Goal: Task Accomplishment & Management: Manage account settings

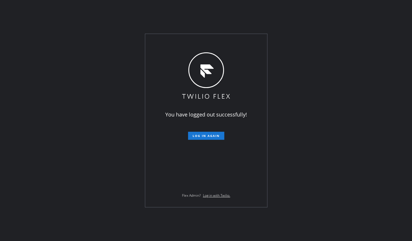
click at [31, 115] on div "You have logged out successfully! Log in again Flex Admin? Log in with Twilio." at bounding box center [206, 120] width 412 height 241
click at [216, 134] on span "Log in again" at bounding box center [205, 136] width 27 height 4
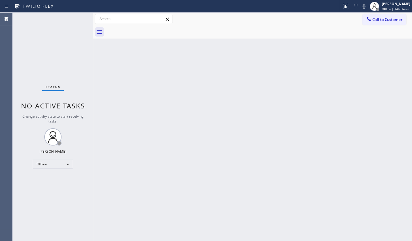
click at [21, 142] on div "Status No active tasks Change activity state to start receiving tasks. JENIZA A…" at bounding box center [53, 127] width 80 height 228
click at [45, 155] on div "Status No active tasks Change activity state to start receiving tasks. JENIZA A…" at bounding box center [53, 127] width 80 height 228
click at [43, 161] on div "Offline" at bounding box center [53, 163] width 40 height 9
click at [43, 180] on li "Available" at bounding box center [52, 178] width 39 height 7
click at [58, 167] on div "Status No active tasks Change activity state to start receiving tasks. JENIZA A…" at bounding box center [53, 127] width 80 height 228
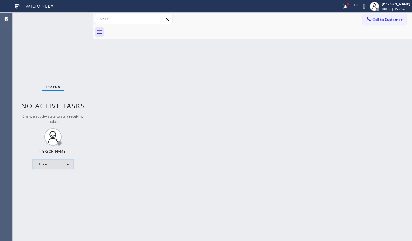
click at [48, 167] on div "Offline" at bounding box center [53, 163] width 40 height 9
click at [46, 181] on li "Available" at bounding box center [52, 178] width 39 height 7
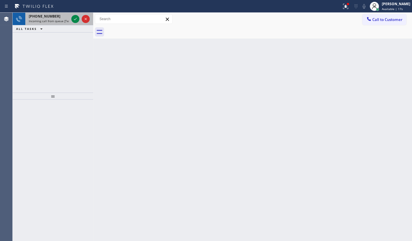
drag, startPoint x: 35, startPoint y: 51, endPoint x: 63, endPoint y: 16, distance: 45.4
click at [50, 33] on div "+15184214768 Incoming call from queue [Test] All ALL TASKS ALL TASKS ACTIVE TAS…" at bounding box center [53, 53] width 80 height 80
click at [71, 21] on div at bounding box center [75, 19] width 8 height 7
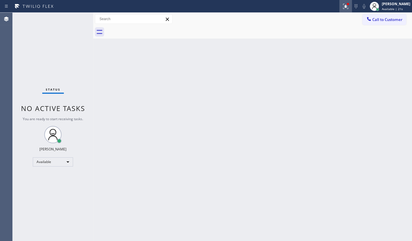
click at [345, 7] on icon at bounding box center [345, 6] width 7 height 7
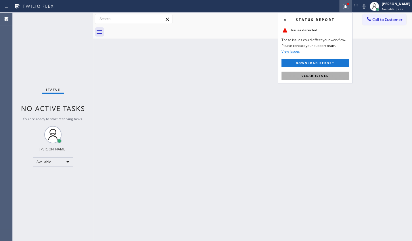
click at [330, 75] on button "Clear issues" at bounding box center [314, 76] width 67 height 8
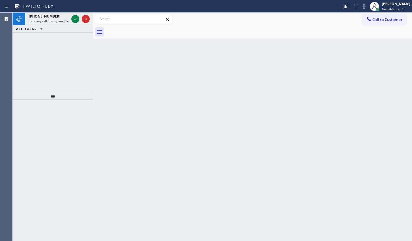
click at [65, 40] on div "+16098618105 Incoming call from queue [Test] All ALL TASKS ALL TASKS ACTIVE TAS…" at bounding box center [53, 53] width 80 height 80
click at [72, 20] on icon at bounding box center [75, 19] width 7 height 7
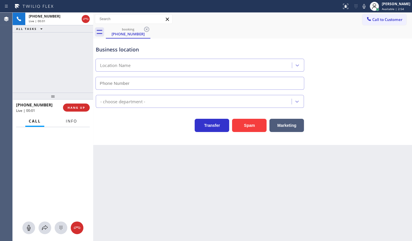
click at [72, 119] on span "Info" at bounding box center [71, 120] width 11 height 5
type input "(213) 566-1222"
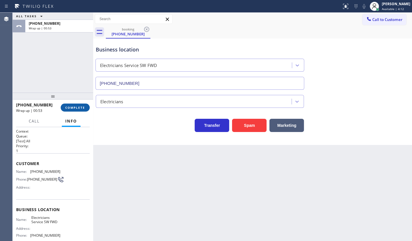
click at [72, 108] on span "COMPLETE" at bounding box center [75, 107] width 20 height 4
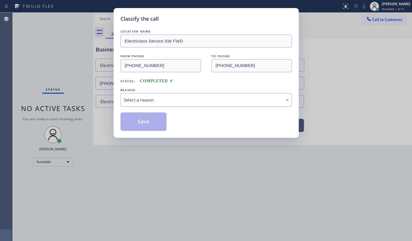
click at [131, 97] on div "Select a reason" at bounding box center [206, 100] width 165 height 7
click at [133, 117] on button "Save" at bounding box center [143, 121] width 46 height 18
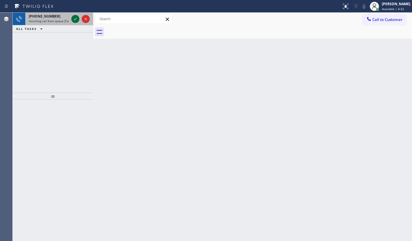
click at [76, 18] on icon at bounding box center [75, 19] width 7 height 7
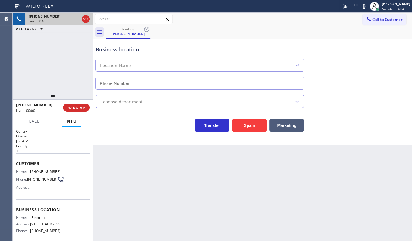
type input "(973) 840-8586"
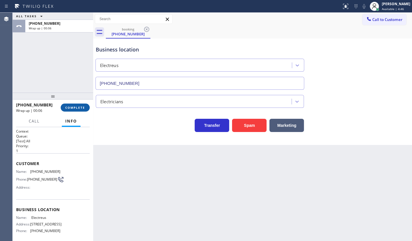
click at [82, 109] on span "COMPLETE" at bounding box center [75, 107] width 20 height 4
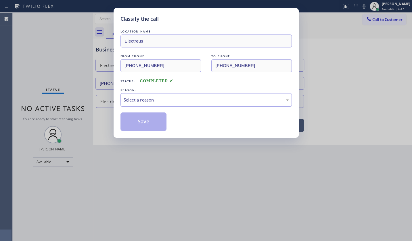
click at [141, 104] on div "Select a reason" at bounding box center [205, 100] width 171 height 14
click at [141, 120] on button "Save" at bounding box center [143, 121] width 46 height 18
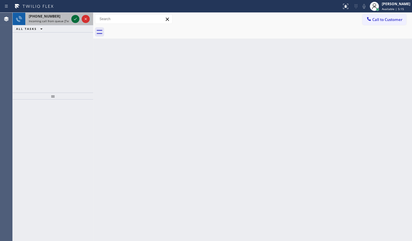
click at [76, 18] on icon at bounding box center [75, 19] width 3 height 2
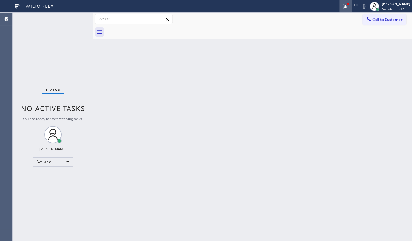
click at [343, 5] on icon at bounding box center [345, 6] width 7 height 7
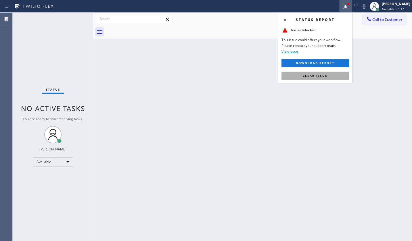
click at [325, 72] on button "Clear issue" at bounding box center [314, 76] width 67 height 8
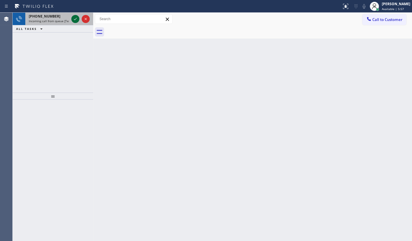
click at [76, 19] on icon at bounding box center [75, 19] width 7 height 7
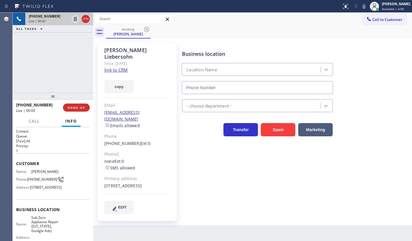
type input "(315) 818-3574"
click at [111, 67] on link "link to CRM" at bounding box center [115, 70] width 23 height 6
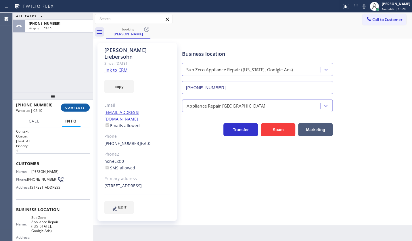
click at [70, 107] on span "COMPLETE" at bounding box center [75, 107] width 20 height 4
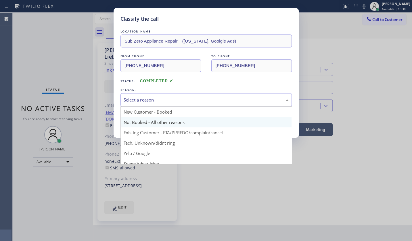
drag, startPoint x: 146, startPoint y: 101, endPoint x: 144, endPoint y: 118, distance: 17.3
click at [146, 103] on div "Select a reason" at bounding box center [205, 100] width 171 height 14
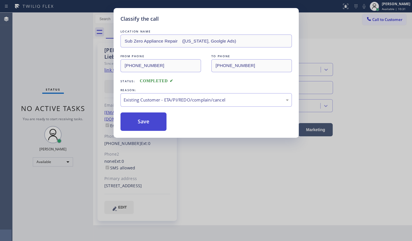
click at [145, 119] on button "Save" at bounding box center [143, 121] width 46 height 18
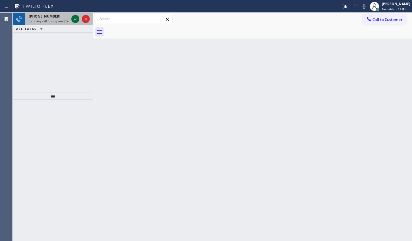
click at [77, 19] on icon at bounding box center [75, 19] width 7 height 7
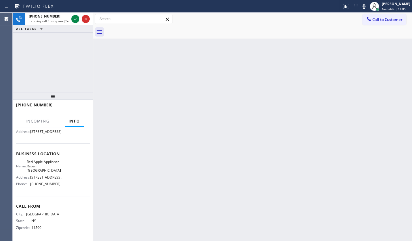
scroll to position [70, 0]
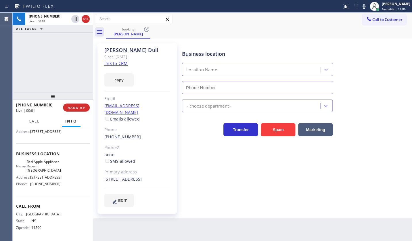
type input "(631) 402-9345"
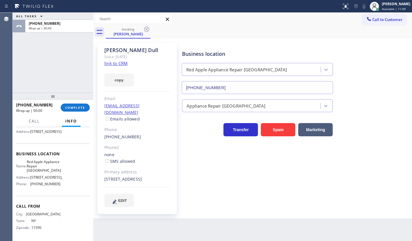
click at [107, 63] on link "link to CRM" at bounding box center [115, 63] width 23 height 6
click at [71, 106] on span "COMPLETE" at bounding box center [75, 107] width 20 height 4
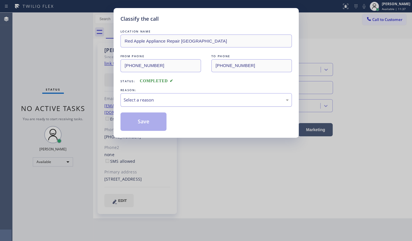
click at [147, 100] on div "Select a reason" at bounding box center [206, 100] width 165 height 7
click at [136, 120] on button "Save" at bounding box center [143, 121] width 46 height 18
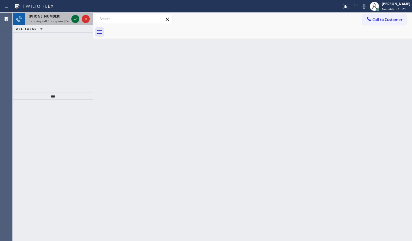
click at [76, 18] on icon at bounding box center [75, 19] width 7 height 7
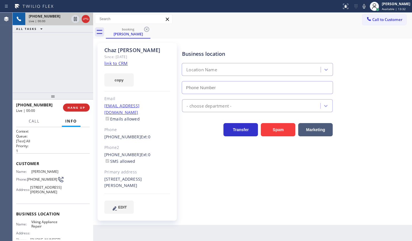
type input "(855) 393-3634"
click at [106, 61] on link "link to CRM" at bounding box center [115, 63] width 23 height 6
click at [361, 7] on icon at bounding box center [363, 6] width 7 height 7
click at [26, 50] on div "+19099178154 Live | 02:13 ALL TASKS ALL TASKS ACTIVE TASKS TASKS IN WRAP UP" at bounding box center [53, 53] width 80 height 80
click at [364, 3] on icon at bounding box center [363, 6] width 7 height 7
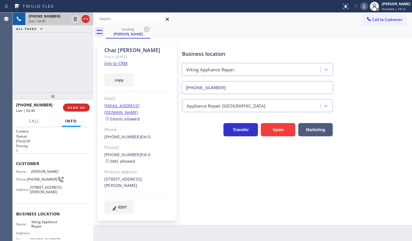
drag, startPoint x: 24, startPoint y: 76, endPoint x: 35, endPoint y: 92, distance: 19.0
click at [24, 76] on div "+19099178154 Live | 02:40 ALL TASKS ALL TASKS ACTIVE TASKS TASKS IN WRAP UP" at bounding box center [53, 53] width 80 height 80
click at [75, 109] on span "HANG UP" at bounding box center [77, 107] width 18 height 4
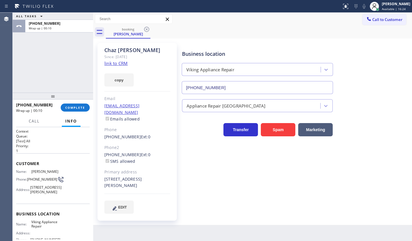
click at [52, 72] on div "ALL TASKS ALL TASKS ACTIVE TASKS TASKS IN WRAP UP +19099178154 Wrap up | 00:10" at bounding box center [53, 53] width 80 height 80
click at [78, 107] on span "COMPLETE" at bounding box center [75, 107] width 20 height 4
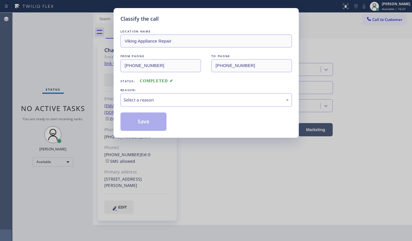
click at [136, 88] on div "REASON:" at bounding box center [205, 90] width 171 height 6
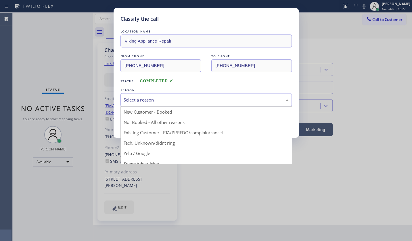
click at [134, 97] on div "Select a reason" at bounding box center [206, 100] width 165 height 7
drag, startPoint x: 137, startPoint y: 133, endPoint x: 139, endPoint y: 124, distance: 9.9
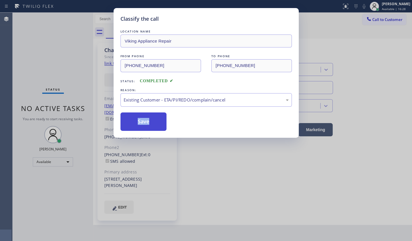
click at [140, 121] on button "Save" at bounding box center [143, 121] width 46 height 18
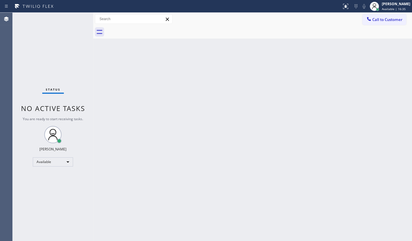
click at [72, 19] on div "Status No active tasks You are ready to start receiving tasks. JENIZA ALCAYDE A…" at bounding box center [53, 127] width 80 height 228
click at [76, 20] on div "Status No active tasks You are ready to start receiving tasks. JENIZA ALCAYDE A…" at bounding box center [53, 127] width 80 height 228
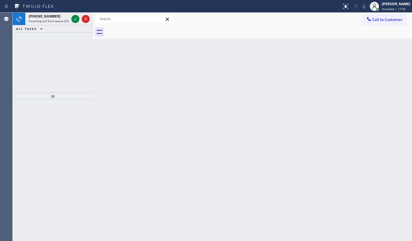
click at [41, 46] on div "+13056026223 Incoming call from queue [Test] All ALL TASKS ALL TASKS ACTIVE TAS…" at bounding box center [53, 53] width 80 height 80
click at [72, 19] on icon at bounding box center [75, 19] width 7 height 7
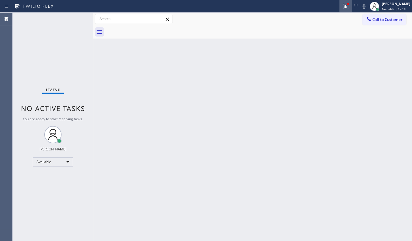
click at [344, 9] on button at bounding box center [345, 6] width 13 height 13
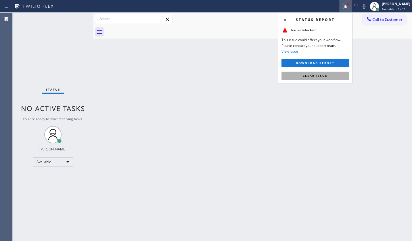
click at [329, 74] on button "Clear issue" at bounding box center [314, 76] width 67 height 8
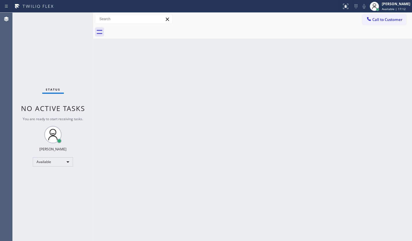
click at [169, 158] on div "Back to Dashboard Change Sender ID Customers Technicians Select a contact Outbo…" at bounding box center [252, 127] width 319 height 228
click at [384, 5] on div "[PERSON_NAME]" at bounding box center [395, 3] width 28 height 5
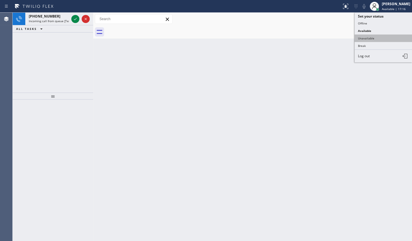
click at [380, 38] on button "Unavailable" at bounding box center [382, 37] width 57 height 7
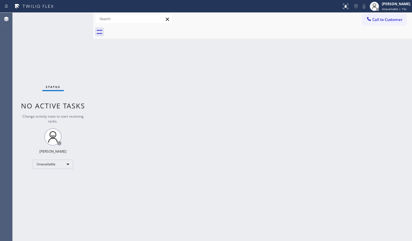
click at [367, 22] on div at bounding box center [368, 19] width 7 height 7
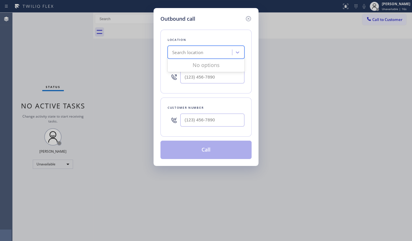
click at [182, 53] on div "Search location" at bounding box center [187, 52] width 31 height 7
paste input "Viking Appliance Repair"
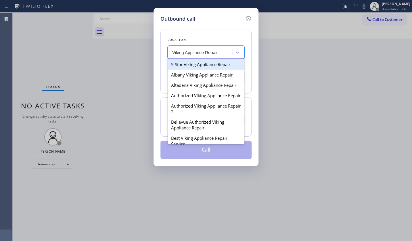
type input "Viking Appliance Repair"
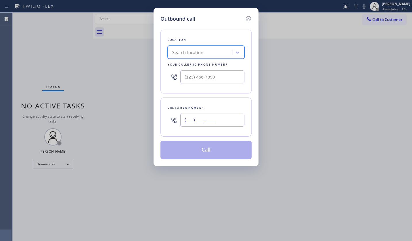
click at [193, 115] on input "(___) ___-____" at bounding box center [212, 119] width 64 height 13
paste input "909) 917-8154"
type input "(909) 917-8154"
click at [192, 77] on input "(___) ___-____" at bounding box center [212, 76] width 64 height 13
paste input "855) 393-3634"
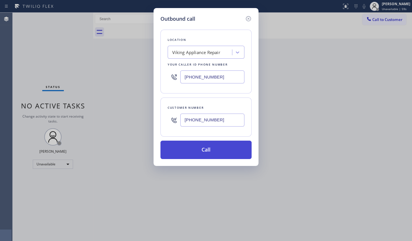
type input "(855) 393-3634"
click at [184, 141] on button "Call" at bounding box center [205, 149] width 91 height 18
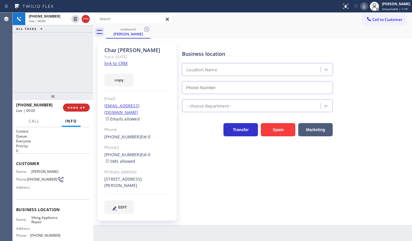
type input "(855) 393-3634"
click at [41, 73] on div "+19099178154 Live | 00:15 ALL TASKS ALL TASKS ACTIVE TASKS TASKS IN WRAP UP" at bounding box center [53, 53] width 80 height 80
click at [362, 9] on icon at bounding box center [363, 6] width 7 height 7
click at [16, 77] on div "+19099178154 Live | 01:42 ALL TASKS ALL TASKS ACTIVE TASKS TASKS IN WRAP UP" at bounding box center [53, 53] width 80 height 80
click at [38, 61] on div "+19099178154 Live | 01:53 ALL TASKS ALL TASKS ACTIVE TASKS TASKS IN WRAP UP" at bounding box center [53, 53] width 80 height 80
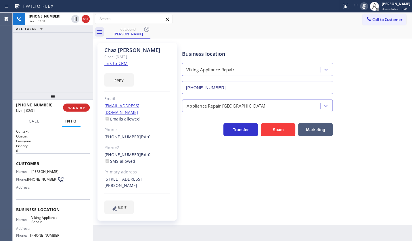
click at [38, 71] on div "+19099178154 Live | 02:31 ALL TASKS ALL TASKS ACTIVE TASKS TASKS IN WRAP UP" at bounding box center [53, 53] width 80 height 80
click at [46, 61] on div "+19099178154 Live | 02:41 ALL TASKS ALL TASKS ACTIVE TASKS TASKS IN WRAP UP" at bounding box center [53, 53] width 80 height 80
click at [59, 82] on div "+19099178154 Live | 03:10 ALL TASKS ALL TASKS ACTIVE TASKS TASKS IN WRAP UP" at bounding box center [53, 53] width 80 height 80
drag, startPoint x: 46, startPoint y: 61, endPoint x: 52, endPoint y: 56, distance: 7.6
click at [52, 56] on div "+19099178154 Live | 03:19 ALL TASKS ALL TASKS ACTIVE TASKS TASKS IN WRAP UP" at bounding box center [53, 53] width 80 height 80
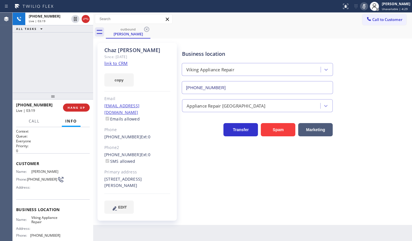
click at [365, 8] on icon at bounding box center [363, 6] width 7 height 7
click at [122, 238] on div "Back to Dashboard Change Sender ID Customers Technicians Select a contact Outbo…" at bounding box center [252, 127] width 319 height 228
click at [122, 240] on div "Back to Dashboard Change Sender ID Customers Technicians Select a contact Outbo…" at bounding box center [252, 127] width 319 height 228
drag, startPoint x: 19, startPoint y: 50, endPoint x: 29, endPoint y: 57, distance: 12.7
click at [22, 52] on div "+19099178154 Live | 04:25 ALL TASKS ALL TASKS ACTIVE TASKS TASKS IN WRAP UP" at bounding box center [53, 53] width 80 height 80
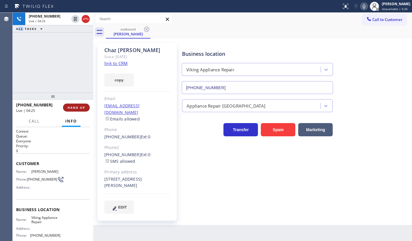
click at [83, 109] on span "HANG UP" at bounding box center [77, 107] width 18 height 4
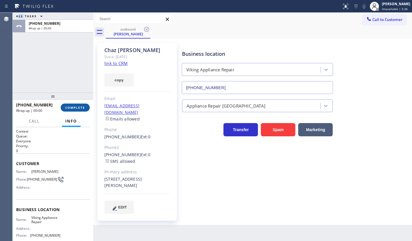
click at [85, 108] on span "COMPLETE" at bounding box center [75, 107] width 20 height 4
click at [81, 108] on div "+19099178154 Wrap up | 00:01 COMPLETE" at bounding box center [53, 107] width 74 height 15
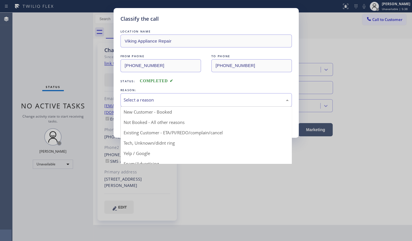
click at [131, 103] on div "Select a reason" at bounding box center [205, 100] width 171 height 14
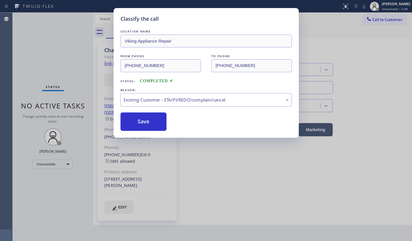
drag, startPoint x: 129, startPoint y: 119, endPoint x: 96, endPoint y: 119, distance: 33.0
click at [118, 119] on div "Classify the call LOCATION NAME Viking Appliance Repair FROM PHONE (855) 393-36…" at bounding box center [205, 73] width 185 height 130
click at [42, 166] on div "Classify the call LOCATION NAME Viking Appliance Repair FROM PHONE (855) 393-36…" at bounding box center [206, 120] width 412 height 241
click at [42, 165] on div "Classify the call LOCATION NAME Viking Appliance Repair FROM PHONE (855) 393-36…" at bounding box center [206, 120] width 412 height 241
click at [43, 165] on div "Classify the call LOCATION NAME Viking Appliance Repair FROM PHONE (855) 393-36…" at bounding box center [206, 120] width 412 height 241
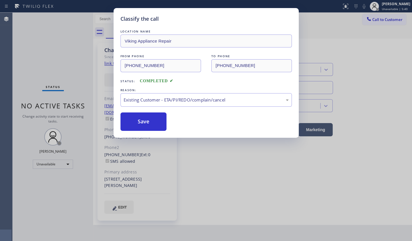
click at [43, 165] on div "Classify the call LOCATION NAME Viking Appliance Repair FROM PHONE (855) 393-36…" at bounding box center [206, 120] width 412 height 241
click at [142, 125] on button "Save" at bounding box center [143, 121] width 46 height 18
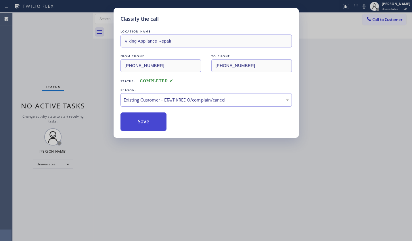
click at [150, 122] on button "Save" at bounding box center [143, 121] width 46 height 18
drag, startPoint x: 145, startPoint y: 111, endPoint x: 142, endPoint y: 112, distance: 3.4
click at [145, 111] on div "LOCATION NAME Viking Appliance Repair FROM PHONE (855) 393-3634 TO PHONE (909) …" at bounding box center [205, 79] width 171 height 102
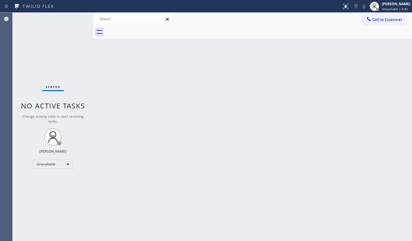
click at [137, 113] on div "Back to Dashboard Change Sender ID Customers Technicians Select a contact Outbo…" at bounding box center [252, 127] width 319 height 228
click at [48, 164] on div "Unavailable" at bounding box center [53, 163] width 40 height 9
click at [47, 178] on li "Available" at bounding box center [52, 178] width 39 height 7
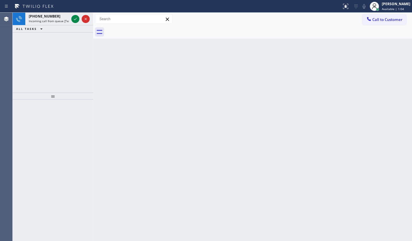
drag, startPoint x: 23, startPoint y: 57, endPoint x: 25, endPoint y: 55, distance: 3.3
click at [23, 57] on div "+14146888191 Incoming call from queue [Test] All ALL TASKS ALL TASKS ACTIVE TAS…" at bounding box center [53, 53] width 80 height 80
click at [74, 19] on icon at bounding box center [75, 19] width 7 height 7
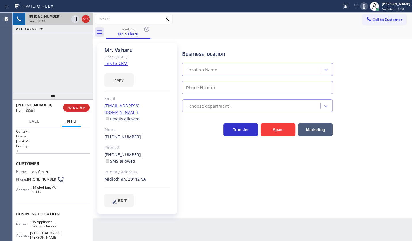
type input "(804) 409-9390"
click at [117, 63] on link "link to CRM" at bounding box center [115, 63] width 23 height 6
click at [111, 61] on link "link to CRM" at bounding box center [115, 63] width 23 height 6
click at [72, 106] on span "HANG UP" at bounding box center [77, 107] width 18 height 4
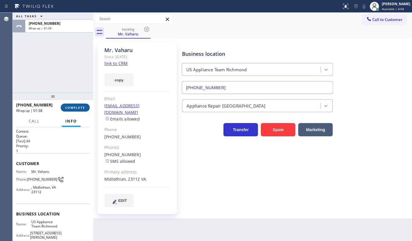
click at [70, 109] on button "COMPLETE" at bounding box center [75, 107] width 29 height 8
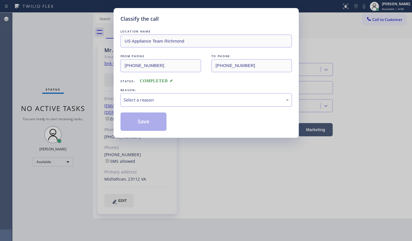
click at [181, 105] on div "Select a reason" at bounding box center [205, 100] width 171 height 14
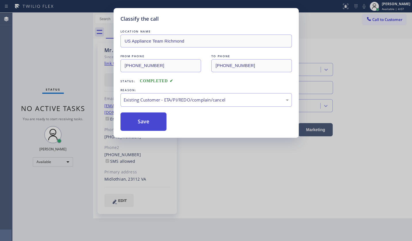
click at [130, 123] on button "Save" at bounding box center [143, 121] width 46 height 18
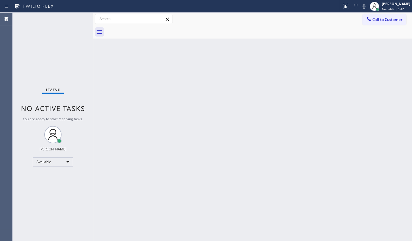
click at [22, 57] on div "Status No active tasks You are ready to start receiving tasks. JENIZA ALCAYDE A…" at bounding box center [53, 127] width 80 height 228
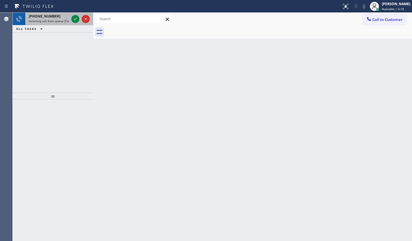
drag, startPoint x: 37, startPoint y: 20, endPoint x: 62, endPoint y: 12, distance: 25.6
click at [40, 19] on span "Incoming call from queue [Test] All" at bounding box center [53, 21] width 48 height 4
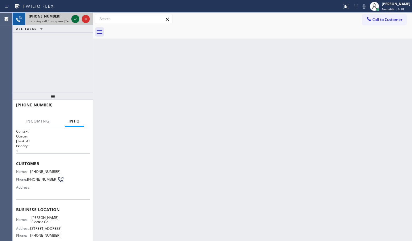
click at [74, 21] on icon at bounding box center [75, 19] width 7 height 7
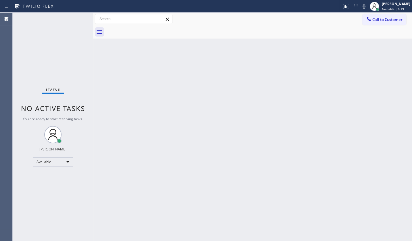
click at [75, 20] on div "Status No active tasks You are ready to start receiving tasks. JENIZA ALCAYDE A…" at bounding box center [53, 127] width 80 height 228
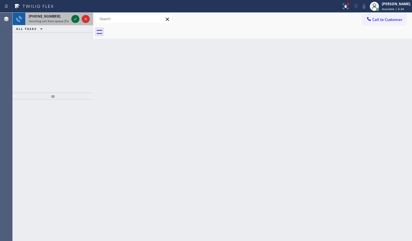
click at [76, 19] on icon at bounding box center [75, 19] width 7 height 7
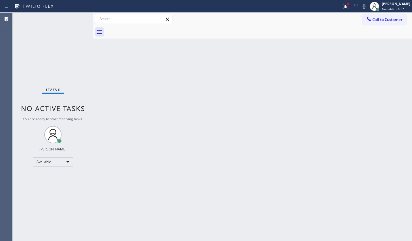
click at [76, 19] on div "Status No active tasks You are ready to start receiving tasks. JENIZA ALCAYDE A…" at bounding box center [53, 127] width 80 height 228
click at [342, 3] on icon at bounding box center [345, 6] width 7 height 7
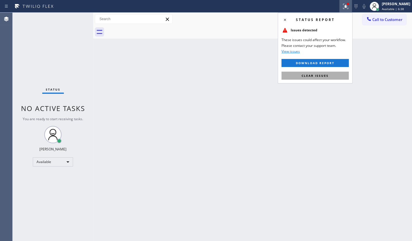
click at [333, 76] on button "Clear issues" at bounding box center [314, 76] width 67 height 8
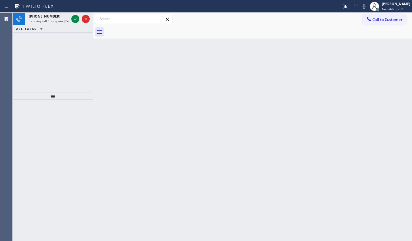
click at [57, 84] on div "+13155830486 Incoming call from queue [Test] All ALL TASKS ALL TASKS ACTIVE TAS…" at bounding box center [53, 53] width 80 height 80
click at [73, 15] on div at bounding box center [80, 19] width 21 height 13
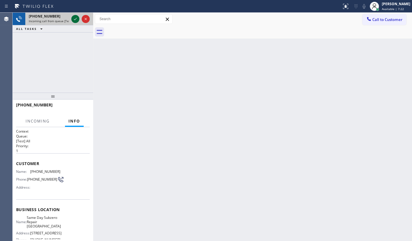
click at [73, 17] on button at bounding box center [75, 19] width 8 height 8
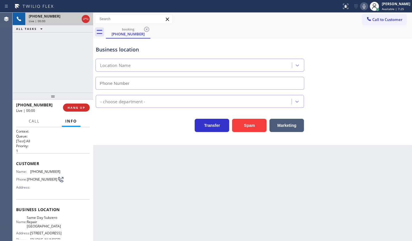
type input "(929) 399-2820"
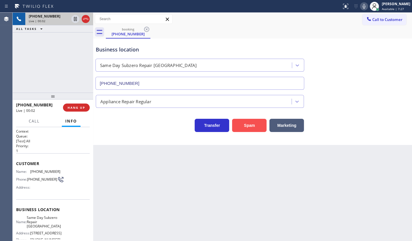
click at [242, 122] on button "Spam" at bounding box center [249, 125] width 34 height 13
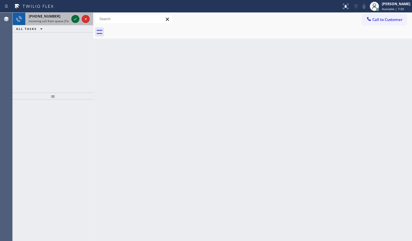
click at [72, 17] on icon at bounding box center [75, 19] width 7 height 7
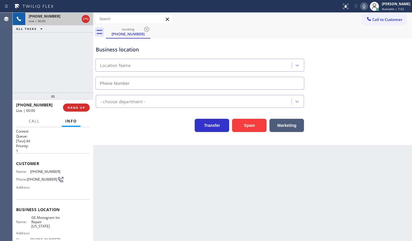
type input "(332) 456-0495"
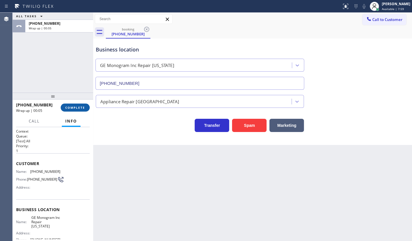
click at [63, 108] on button "COMPLETE" at bounding box center [75, 107] width 29 height 8
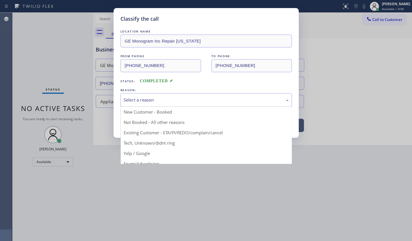
click at [134, 101] on div "Select a reason" at bounding box center [206, 100] width 165 height 7
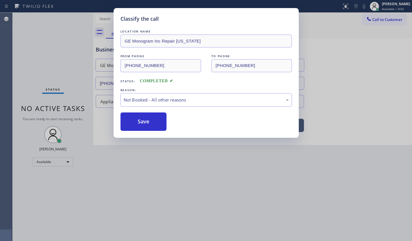
click at [130, 121] on button "Save" at bounding box center [143, 121] width 46 height 18
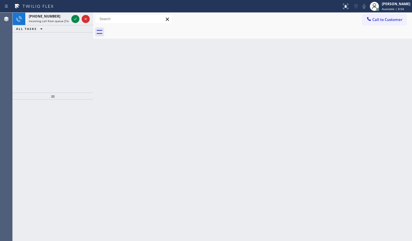
drag, startPoint x: 26, startPoint y: 61, endPoint x: 39, endPoint y: 53, distance: 15.4
click at [27, 61] on div "+17862046898 Incoming call from queue [Test] All ALL TASKS ALL TASKS ACTIVE TAS…" at bounding box center [53, 53] width 80 height 80
click at [74, 18] on icon at bounding box center [75, 19] width 7 height 7
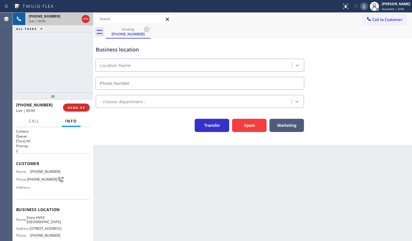
type input "(786) 901-7431"
drag, startPoint x: 34, startPoint y: 46, endPoint x: 47, endPoint y: 68, distance: 25.8
click at [35, 49] on div "+17862046898 Live | 00:08 ALL TASKS ALL TASKS ACTIVE TASKS TASKS IN WRAP UP" at bounding box center [53, 53] width 80 height 80
click at [73, 107] on span "HANG UP" at bounding box center [77, 107] width 18 height 4
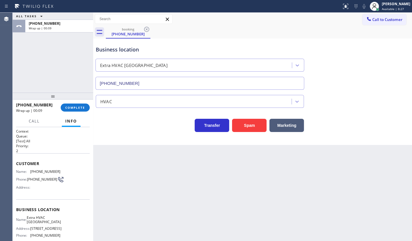
drag, startPoint x: 33, startPoint y: 59, endPoint x: 40, endPoint y: 64, distance: 9.3
click at [33, 59] on div "ALL TASKS ALL TASKS ACTIVE TASKS TASKS IN WRAP UP +17862046898 Wrap up | 00:09" at bounding box center [53, 53] width 80 height 80
click at [67, 107] on span "COMPLETE" at bounding box center [75, 107] width 20 height 4
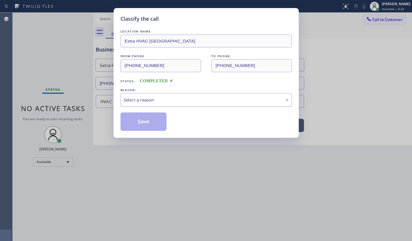
click at [129, 102] on div "Select a reason" at bounding box center [206, 100] width 165 height 7
click at [127, 124] on button "Save" at bounding box center [143, 121] width 46 height 18
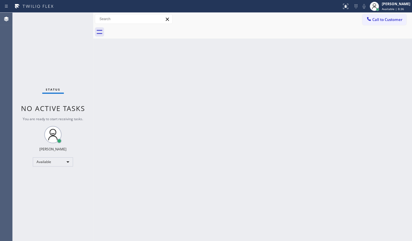
click at [148, 128] on div "Back to Dashboard Change Sender ID Customers Technicians Select a contact Outbo…" at bounding box center [252, 127] width 319 height 228
click at [257, 68] on div "Back to Dashboard Change Sender ID Customers Technicians Select a contact Outbo…" at bounding box center [252, 127] width 319 height 228
click at [15, 46] on div "Status No active tasks You are ready to start receiving tasks. JENIZA ALCAYDE A…" at bounding box center [53, 127] width 80 height 228
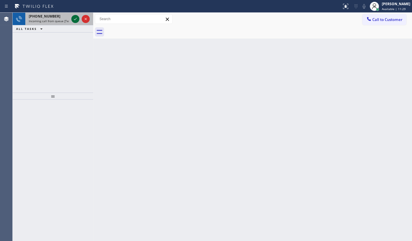
click at [75, 18] on icon at bounding box center [75, 19] width 7 height 7
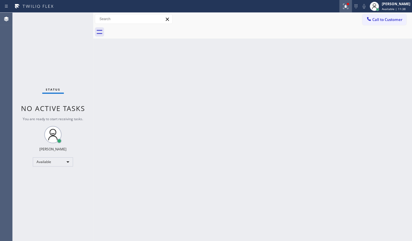
drag, startPoint x: 351, startPoint y: 7, endPoint x: 345, endPoint y: 7, distance: 6.0
click at [348, 3] on div at bounding box center [345, 6] width 13 height 13
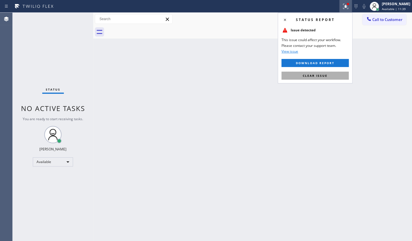
click at [342, 78] on button "Clear issue" at bounding box center [314, 76] width 67 height 8
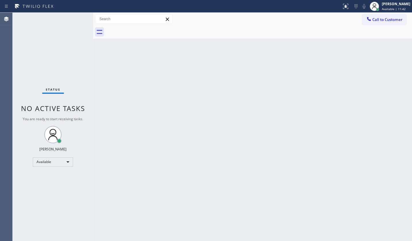
click at [136, 129] on div "Back to Dashboard Change Sender ID Customers Technicians Select a contact Outbo…" at bounding box center [252, 127] width 319 height 228
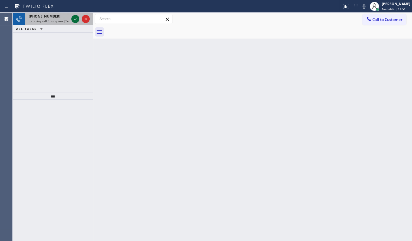
click at [76, 19] on icon at bounding box center [75, 19] width 7 height 7
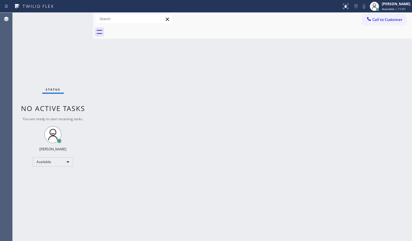
click at [76, 15] on div "Status No active tasks You are ready to start receiving tasks. JENIZA ALCAYDE A…" at bounding box center [53, 127] width 80 height 228
click at [345, 8] on icon at bounding box center [345, 6] width 7 height 7
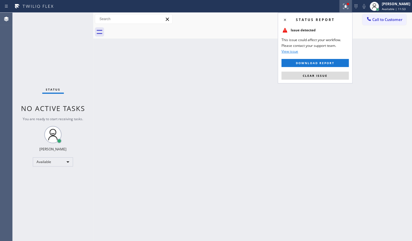
click at [333, 76] on button "Clear issue" at bounding box center [314, 76] width 67 height 8
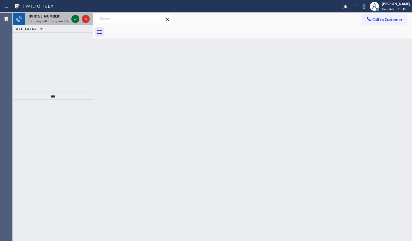
click at [75, 17] on icon at bounding box center [75, 19] width 7 height 7
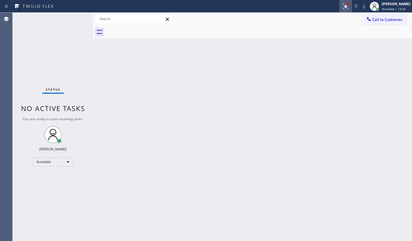
click at [344, 3] on icon at bounding box center [345, 6] width 7 height 7
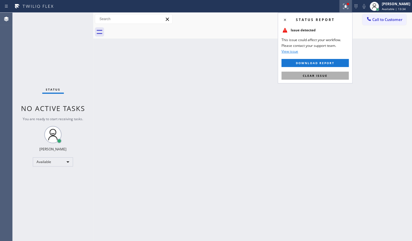
drag, startPoint x: 329, startPoint y: 75, endPoint x: 317, endPoint y: 55, distance: 22.9
click at [327, 73] on button "Clear issue" at bounding box center [314, 76] width 67 height 8
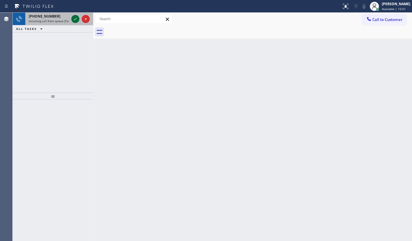
click at [74, 20] on icon at bounding box center [75, 19] width 7 height 7
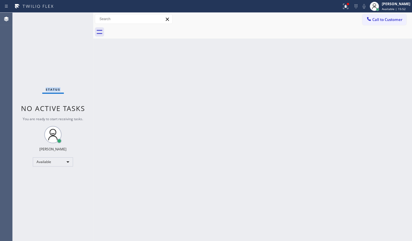
click at [77, 16] on div "Status No active tasks You are ready to start receiving tasks. JENIZA ALCAYDE A…" at bounding box center [53, 127] width 80 height 228
click at [346, 6] on icon at bounding box center [345, 6] width 7 height 7
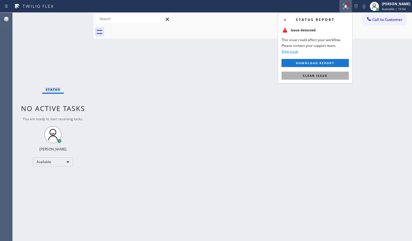
click at [331, 75] on button "Clear issue" at bounding box center [314, 76] width 67 height 8
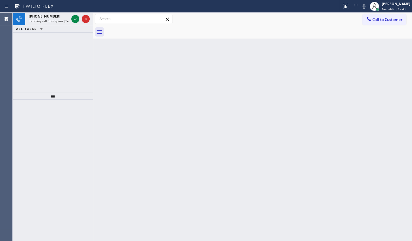
click at [83, 63] on div "+13056026446 Incoming call from queue [Test] All ALL TASKS ALL TASKS ACTIVE TAS…" at bounding box center [53, 53] width 80 height 80
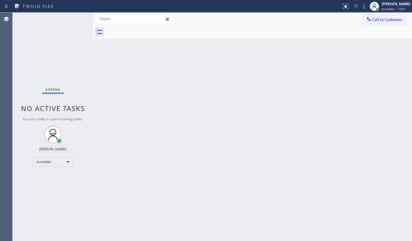
click at [55, 170] on div "Status No active tasks You are ready to start receiving tasks. JENIZA ALCAYDE A…" at bounding box center [53, 127] width 80 height 228
click at [74, 21] on div "Status No active tasks You are ready to start receiving tasks. JENIZA ALCAYDE A…" at bounding box center [53, 127] width 80 height 228
click at [109, 76] on div "Back to Dashboard Change Sender ID Customers Technicians Select a contact Outbo…" at bounding box center [252, 127] width 319 height 228
click at [109, 78] on div "Back to Dashboard Change Sender ID Customers Technicians Select a contact Outbo…" at bounding box center [252, 127] width 319 height 228
click at [109, 77] on div "Back to Dashboard Change Sender ID Customers Technicians Select a contact Outbo…" at bounding box center [252, 127] width 319 height 228
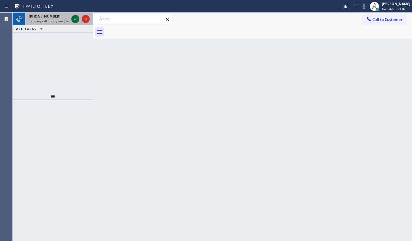
click at [78, 17] on icon at bounding box center [75, 19] width 7 height 7
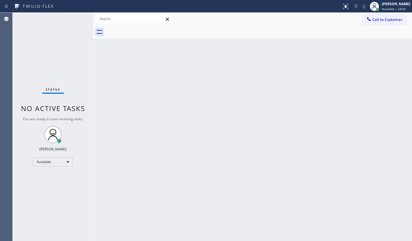
click at [77, 18] on div "Status No active tasks You are ready to start receiving tasks. JENIZA ALCAYDE A…" at bounding box center [53, 127] width 80 height 228
click at [345, 7] on icon at bounding box center [345, 6] width 5 height 5
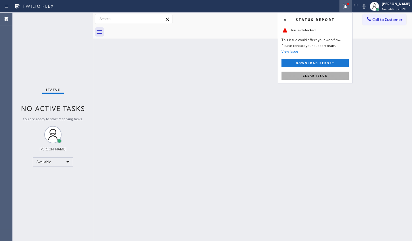
click at [330, 78] on button "Clear issue" at bounding box center [314, 76] width 67 height 8
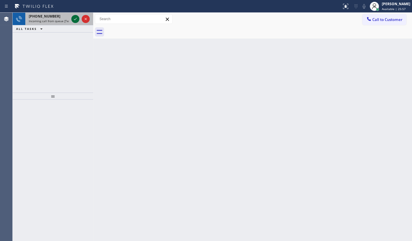
click at [73, 18] on icon at bounding box center [75, 19] width 7 height 7
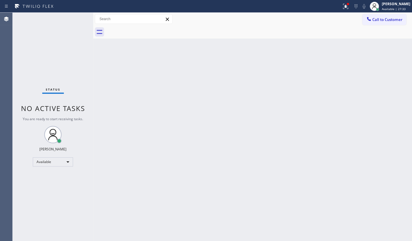
click at [74, 15] on div "Status No active tasks You are ready to start receiving tasks. JENIZA ALCAYDE A…" at bounding box center [53, 127] width 80 height 228
drag, startPoint x: 75, startPoint y: 17, endPoint x: 104, endPoint y: 17, distance: 29.3
click at [78, 17] on div "Status No active tasks You are ready to start receiving tasks. JENIZA ALCAYDE A…" at bounding box center [53, 127] width 80 height 228
click at [352, 3] on div at bounding box center [356, 6] width 8 height 7
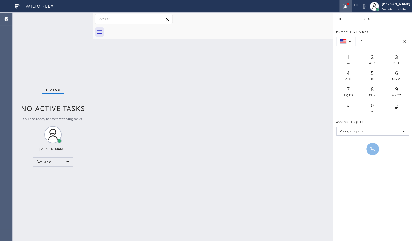
click at [342, 7] on icon at bounding box center [345, 6] width 7 height 7
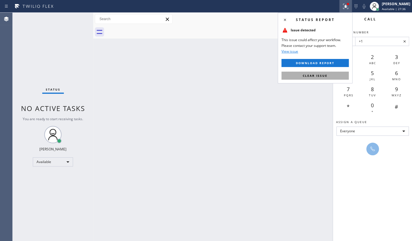
click at [321, 73] on button "Clear issue" at bounding box center [314, 76] width 67 height 8
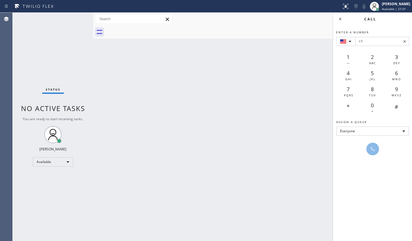
click at [406, 42] on icon at bounding box center [404, 41] width 7 height 7
click at [246, 111] on div "Back to Dashboard Change Sender ID Customers Technicians Select a contact Outbo…" at bounding box center [252, 127] width 319 height 228
click at [340, 18] on icon at bounding box center [340, 19] width 2 height 2
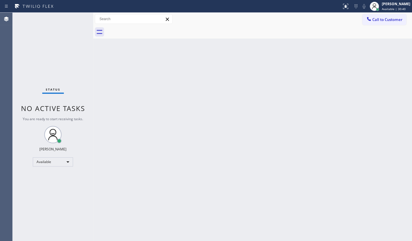
drag, startPoint x: 285, startPoint y: 86, endPoint x: 410, endPoint y: 71, distance: 125.3
click at [292, 84] on div "Back to Dashboard Change Sender ID Customers Technicians Select a contact Outbo…" at bounding box center [252, 127] width 319 height 228
click at [56, 112] on span "No active tasks" at bounding box center [53, 107] width 64 height 9
click at [80, 55] on div "Status No active tasks You are ready to start receiving tasks. JENIZA ALCAYDE A…" at bounding box center [53, 127] width 80 height 228
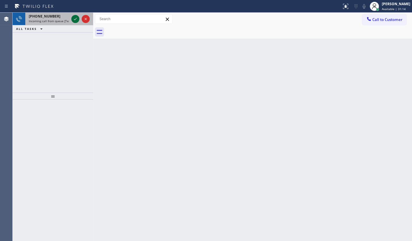
click at [73, 20] on icon at bounding box center [75, 19] width 7 height 7
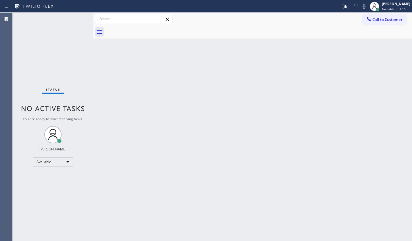
click at [72, 20] on div "Status No active tasks You are ready to start receiving tasks. JENIZA ALCAYDE A…" at bounding box center [53, 127] width 80 height 228
click at [345, 10] on button at bounding box center [345, 6] width 13 height 13
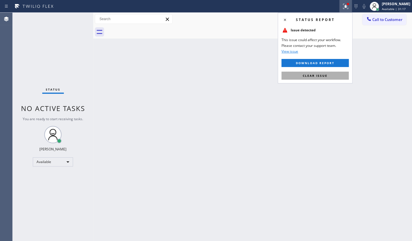
click at [335, 75] on button "Clear issue" at bounding box center [314, 76] width 67 height 8
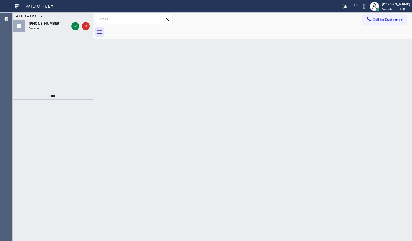
click at [40, 59] on div "ALL TASKS ALL TASKS ACTIVE TASKS TASKS IN WRAP UP (779) 786-1313 Reserved" at bounding box center [53, 53] width 80 height 80
click at [76, 25] on icon at bounding box center [75, 26] width 7 height 7
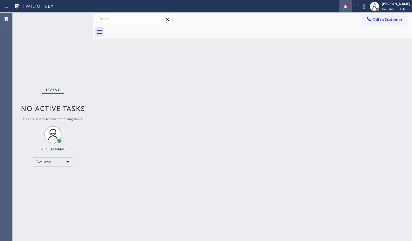
click at [345, 5] on icon at bounding box center [345, 6] width 7 height 7
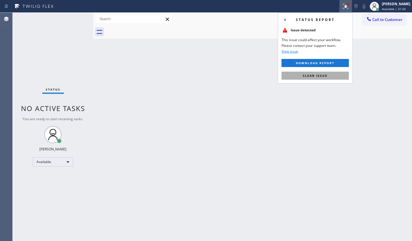
click at [339, 77] on button "Clear issue" at bounding box center [314, 76] width 67 height 8
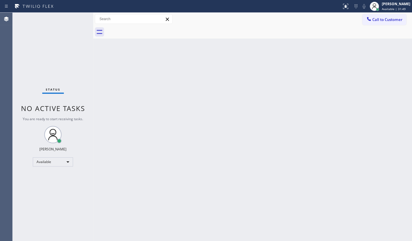
click at [209, 112] on div "Back to Dashboard Change Sender ID Customers Technicians Select a contact Outbo…" at bounding box center [252, 127] width 319 height 228
click at [335, 94] on div "Back to Dashboard Change Sender ID Customers Technicians Select a contact Outbo…" at bounding box center [252, 127] width 319 height 228
drag, startPoint x: 341, startPoint y: 93, endPoint x: 319, endPoint y: 91, distance: 22.0
click at [339, 95] on div "Back to Dashboard Change Sender ID Customers Technicians Select a contact Outbo…" at bounding box center [252, 127] width 319 height 228
click at [316, 87] on div "Back to Dashboard Change Sender ID Customers Technicians Select a contact Outbo…" at bounding box center [252, 127] width 319 height 228
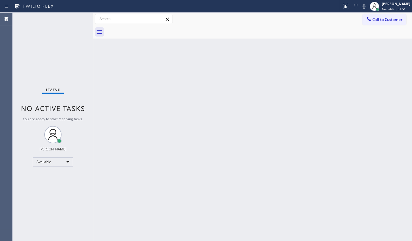
click at [316, 86] on div "Back to Dashboard Change Sender ID Customers Technicians Select a contact Outbo…" at bounding box center [252, 127] width 319 height 228
click at [34, 61] on div "Status No active tasks You are ready to start receiving tasks. JENIZA ALCAYDE A…" at bounding box center [53, 127] width 80 height 228
click at [298, 5] on div at bounding box center [170, 6] width 337 height 9
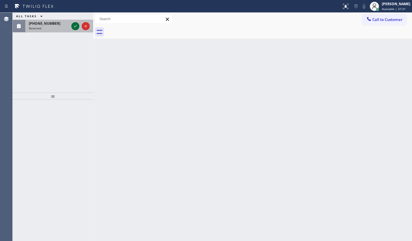
click at [72, 26] on icon at bounding box center [75, 26] width 7 height 7
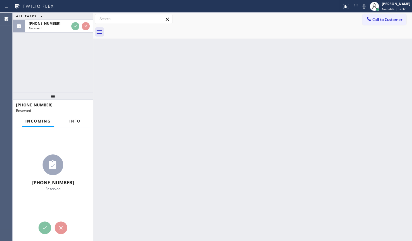
click at [80, 119] on button "Info" at bounding box center [75, 120] width 18 height 11
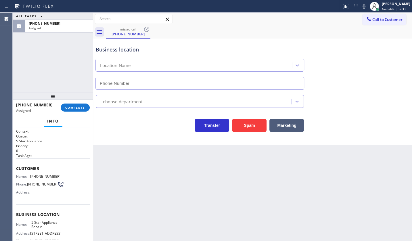
type input "[PHONE_NUMBER]"
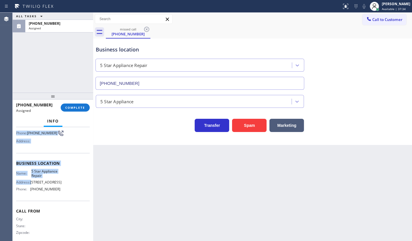
scroll to position [57, 0]
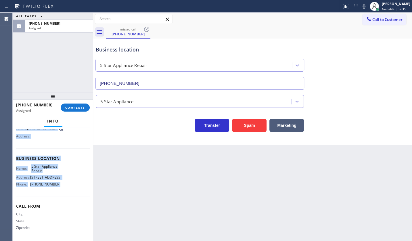
drag, startPoint x: 16, startPoint y: 167, endPoint x: 58, endPoint y: 183, distance: 45.7
click at [58, 183] on div "Context Queue: 5 Star Appliance Priority: 0 Task Age: Customer Name: (779) 786-…" at bounding box center [53, 184] width 80 height 114
copy div "Customer Name: (779) 786-1313 Phone: (779) 786-1313 Address: Business location …"
click at [82, 103] on button "COMPLETE" at bounding box center [75, 107] width 29 height 8
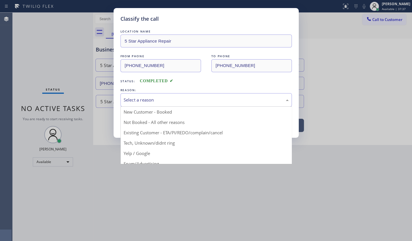
click at [141, 103] on div "Select a reason" at bounding box center [205, 100] width 171 height 14
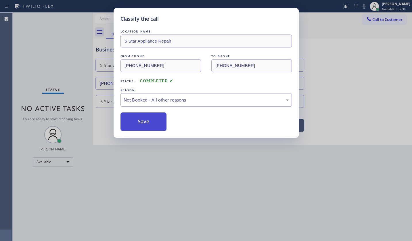
click at [138, 122] on button "Save" at bounding box center [143, 121] width 46 height 18
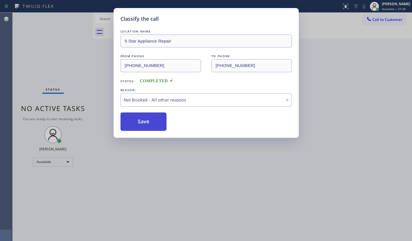
click at [138, 122] on button "Save" at bounding box center [143, 121] width 46 height 18
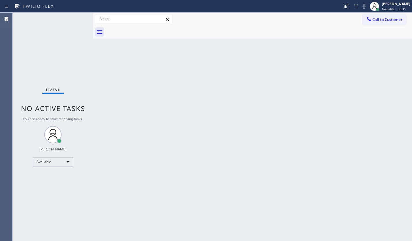
click at [52, 30] on div "Status No active tasks You are ready to start receiving tasks. JENIZA ALCAYDE A…" at bounding box center [53, 127] width 80 height 228
click at [45, 15] on div "Status No active tasks You are ready to start receiving tasks. JENIZA ALCAYDE A…" at bounding box center [53, 127] width 80 height 228
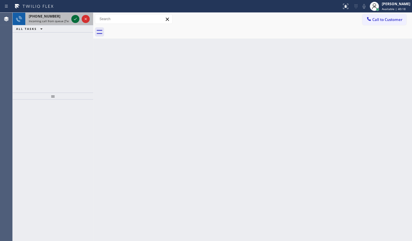
click at [76, 18] on icon at bounding box center [75, 19] width 7 height 7
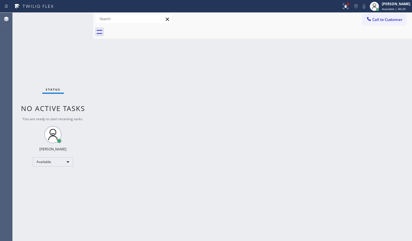
click at [76, 18] on div "Status No active tasks You are ready to start receiving tasks. JENIZA ALCAYDE A…" at bounding box center [53, 127] width 80 height 228
click at [346, 4] on icon at bounding box center [345, 6] width 7 height 7
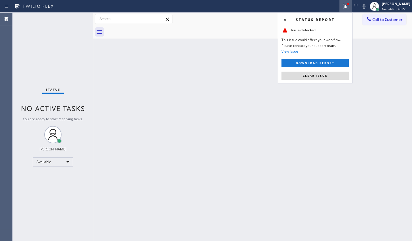
click at [337, 70] on div "Status report Issue detected This issue could affect your workflow. Please cont…" at bounding box center [314, 48] width 75 height 71
click at [336, 72] on button "Clear issue" at bounding box center [314, 76] width 67 height 8
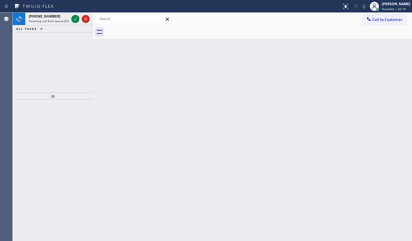
drag, startPoint x: 32, startPoint y: 56, endPoint x: 62, endPoint y: 31, distance: 38.7
click at [39, 46] on div "+18704720695 Incoming call from queue [Test] All ALL TASKS ALL TASKS ACTIVE TAS…" at bounding box center [53, 53] width 80 height 80
click at [77, 18] on icon at bounding box center [75, 19] width 7 height 7
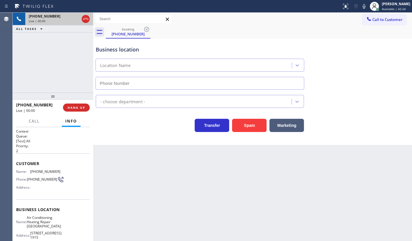
type input "(786) 788-8845"
click at [82, 102] on div "+17862046895 Live | 00:14 HANG UP" at bounding box center [53, 107] width 74 height 15
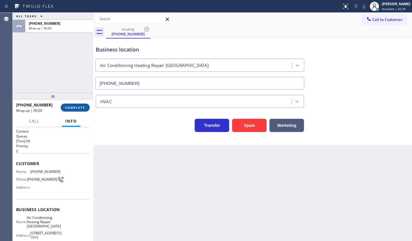
click at [82, 106] on span "COMPLETE" at bounding box center [75, 107] width 20 height 4
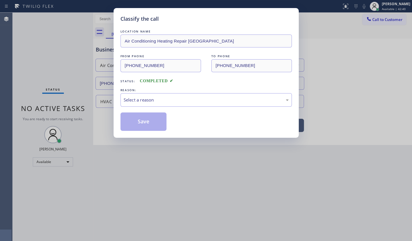
click at [120, 103] on div "Classify the call LOCATION NAME Air Conditioning Heating Repair Palm Springs FR…" at bounding box center [205, 73] width 185 height 130
click at [133, 106] on div "Select a reason" at bounding box center [205, 100] width 171 height 14
click at [142, 120] on button "Save" at bounding box center [143, 121] width 46 height 18
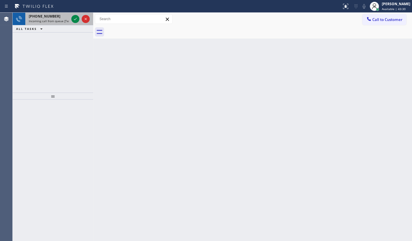
drag, startPoint x: 47, startPoint y: 56, endPoint x: 63, endPoint y: 16, distance: 43.4
click at [60, 26] on div "+19085104106 Incoming call from queue [Test] All ALL TASKS ALL TASKS ACTIVE TAS…" at bounding box center [53, 53] width 80 height 80
click at [76, 21] on icon at bounding box center [75, 19] width 7 height 7
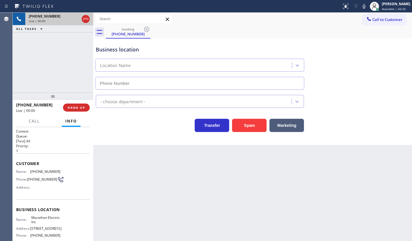
type input "(848) 266-6504"
drag, startPoint x: 36, startPoint y: 49, endPoint x: 59, endPoint y: 11, distance: 44.5
click at [38, 46] on div "+19085104106 Live | 01:15 ALL TASKS ALL TASKS ACTIVE TASKS TASKS IN WRAP UP" at bounding box center [53, 53] width 80 height 80
click at [74, 15] on div at bounding box center [80, 19] width 21 height 13
click at [74, 20] on icon at bounding box center [75, 19] width 7 height 7
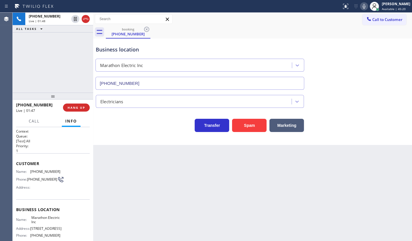
click at [363, 6] on icon at bounding box center [363, 6] width 3 height 5
drag, startPoint x: 322, startPoint y: 120, endPoint x: 330, endPoint y: 127, distance: 11.0
click at [325, 127] on div "Transfer Spam Marketing" at bounding box center [253, 122] width 316 height 18
drag, startPoint x: 30, startPoint y: 172, endPoint x: 62, endPoint y: 171, distance: 31.6
click at [62, 171] on div "Name: (908) 510-4106 Phone: (908) 510-4106 Address:" at bounding box center [53, 180] width 74 height 23
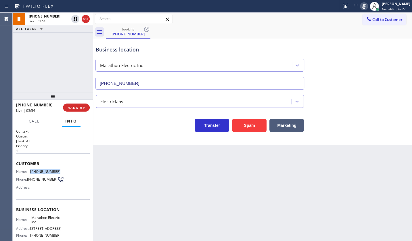
copy div "(908) 510-4106"
click at [76, 41] on icon at bounding box center [75, 38] width 7 height 7
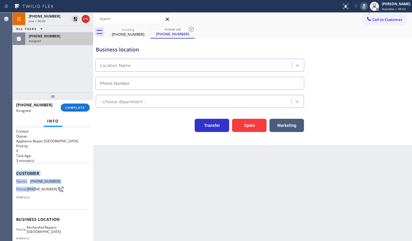
type input "(361) 203-3251"
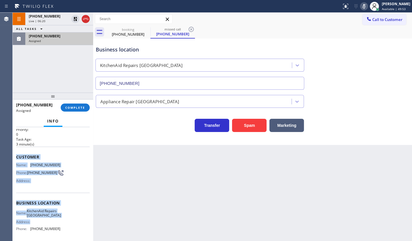
scroll to position [66, 0]
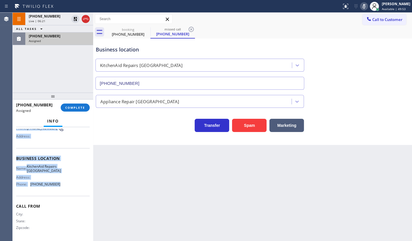
drag, startPoint x: 14, startPoint y: 168, endPoint x: 67, endPoint y: 192, distance: 57.5
click at [67, 192] on div "Context Queue: Appliance Repair High End Priority: 0 Task Age: 3 minute(s) Cust…" at bounding box center [53, 184] width 80 height 114
copy div "Customer Name: (361) 444-8660 Phone: (361) 444-8660 Address: Business location …"
click at [73, 105] on button "COMPLETE" at bounding box center [75, 107] width 29 height 8
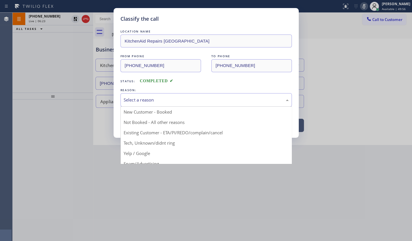
drag, startPoint x: 131, startPoint y: 98, endPoint x: 134, endPoint y: 116, distance: 18.7
click at [131, 99] on div "Select a reason" at bounding box center [206, 100] width 165 height 7
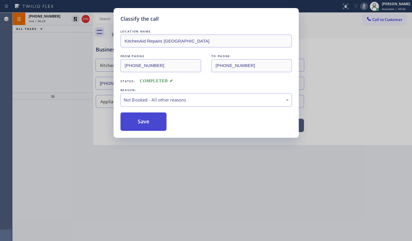
click at [136, 120] on button "Save" at bounding box center [143, 121] width 46 height 18
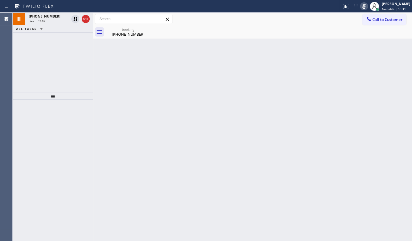
drag, startPoint x: 32, startPoint y: 56, endPoint x: 43, endPoint y: 47, distance: 14.4
click at [32, 55] on div "+19085104106 Live | 07:07 ALL TASKS ALL TASKS ACTIVE TASKS TASKS IN WRAP UP" at bounding box center [53, 53] width 80 height 80
click at [73, 21] on icon at bounding box center [75, 19] width 7 height 7
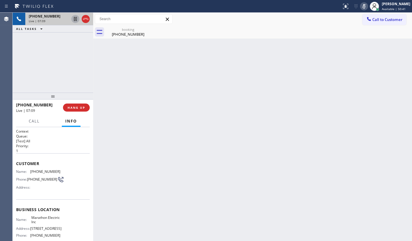
click at [365, 8] on icon at bounding box center [363, 6] width 7 height 7
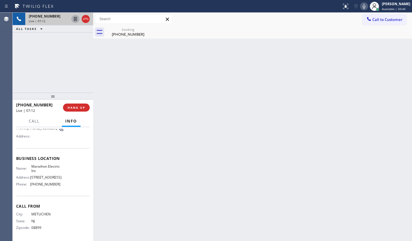
scroll to position [61, 0]
drag, startPoint x: 32, startPoint y: 68, endPoint x: 30, endPoint y: 100, distance: 31.7
click at [34, 69] on div "+19085104106 Live | 07:31 ALL TASKS ALL TASKS ACTIVE TASKS TASKS IN WRAP UP" at bounding box center [53, 53] width 80 height 80
click at [31, 60] on div "+19085104106 Live | 07:46 ALL TASKS ALL TASKS ACTIVE TASKS TASKS IN WRAP UP" at bounding box center [53, 53] width 80 height 80
click at [118, 31] on div "booking" at bounding box center [127, 29] width 43 height 4
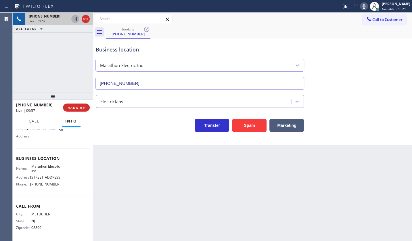
click at [42, 58] on div "+19085104106 Live | 09:57 ALL TASKS ALL TASKS ACTIVE TASKS TASKS IN WRAP UP" at bounding box center [53, 53] width 80 height 80
click at [19, 56] on div "+19085104106 Live | 10:02 ALL TASKS ALL TASKS ACTIVE TASKS TASKS IN WRAP UP" at bounding box center [53, 53] width 80 height 80
click at [35, 115] on button "Call" at bounding box center [34, 120] width 18 height 11
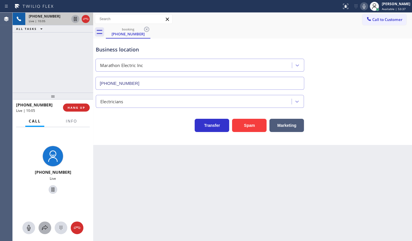
click at [44, 223] on button at bounding box center [44, 227] width 13 height 13
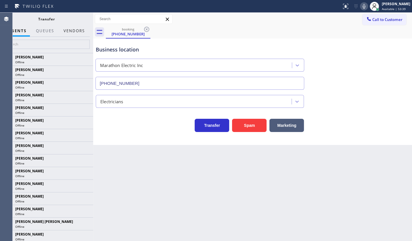
click at [80, 33] on button "Vendors" at bounding box center [74, 30] width 28 height 11
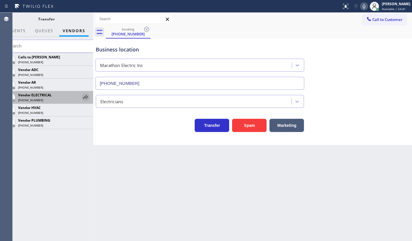
click at [85, 96] on icon at bounding box center [85, 97] width 7 height 7
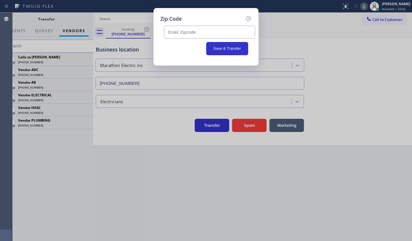
click at [193, 24] on div at bounding box center [205, 31] width 91 height 16
click at [191, 29] on input "text" at bounding box center [209, 32] width 91 height 13
type input "08837"
click at [227, 47] on button "Save & Transfer" at bounding box center [227, 48] width 42 height 13
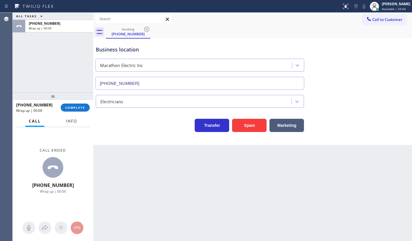
click at [68, 119] on span "Info" at bounding box center [71, 120] width 11 height 5
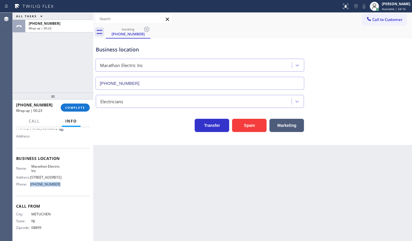
drag, startPoint x: 30, startPoint y: 184, endPoint x: 76, endPoint y: 182, distance: 45.7
click at [76, 182] on div "Name: Marathon Electric Inc Address: 10 Village Dr, Matawan, NJ 07747 Phone: (8…" at bounding box center [53, 176] width 74 height 25
copy span "(848) 266-6504"
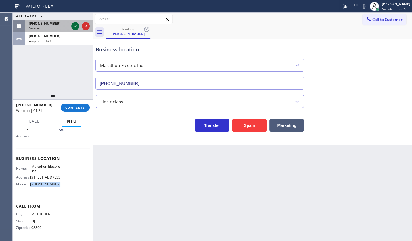
click at [72, 26] on icon at bounding box center [75, 26] width 7 height 7
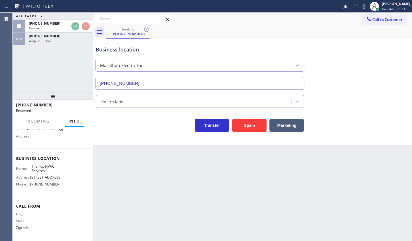
scroll to position [61, 0]
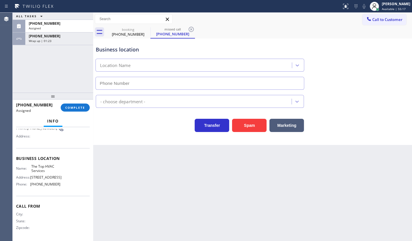
type input "(305) 901-5761"
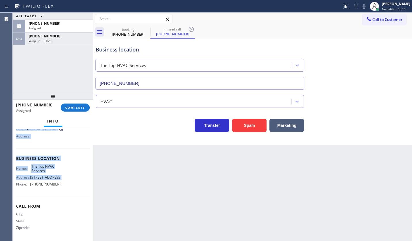
scroll to position [66, 0]
drag, startPoint x: 15, startPoint y: 158, endPoint x: 67, endPoint y: 181, distance: 57.1
click at [67, 181] on div "Context Queue: HVAC Priority: 0 Task Age: 1 minute(s) Customer Name: (305) 602-…" at bounding box center [53, 184] width 80 height 114
copy div "Customer Name: (305) 602-6118 Phone: (305) 602-6118 Address: Business location …"
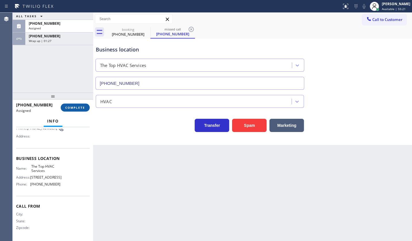
drag, startPoint x: 77, startPoint y: 113, endPoint x: 79, endPoint y: 108, distance: 5.5
click at [77, 112] on div "(305) 602-6118 Assigned COMPLETE" at bounding box center [53, 107] width 74 height 15
click at [79, 108] on span "COMPLETE" at bounding box center [75, 107] width 20 height 4
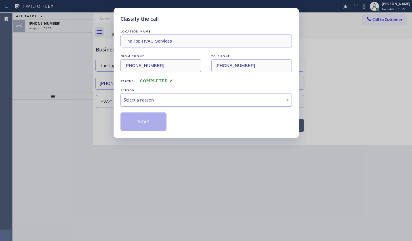
click at [143, 98] on div "Select a reason" at bounding box center [206, 100] width 165 height 7
click at [137, 121] on button "Save" at bounding box center [143, 121] width 46 height 18
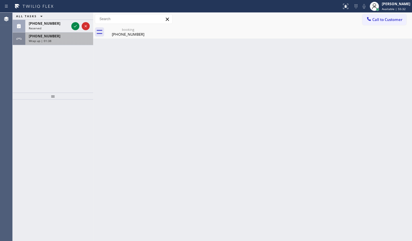
drag, startPoint x: 48, startPoint y: 60, endPoint x: 70, endPoint y: 34, distance: 34.1
click at [61, 45] on div "ALL TASKS ALL TASKS ACTIVE TASKS TASKS IN WRAP UP (640) 200-6553 Reserved +1908…" at bounding box center [53, 53] width 80 height 80
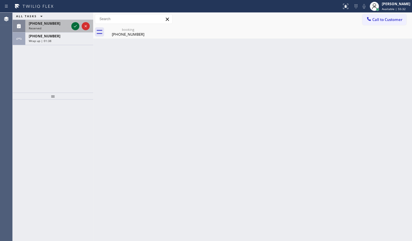
click at [72, 27] on icon at bounding box center [75, 26] width 7 height 7
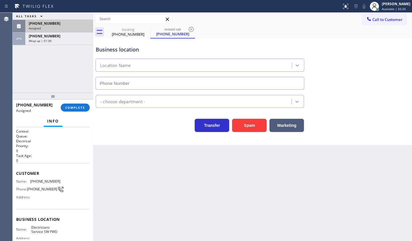
type input "(213) 566-1222"
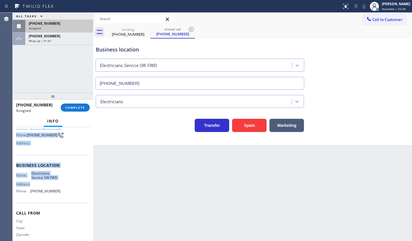
scroll to position [57, 0]
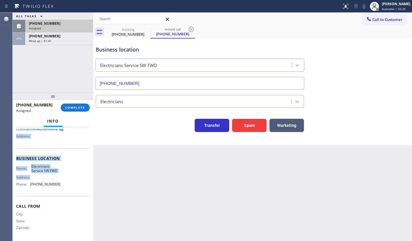
drag, startPoint x: 16, startPoint y: 162, endPoint x: 73, endPoint y: 180, distance: 59.5
click at [73, 180] on div "Context Queue: Electrical Priority: 0 Task Age: Customer Name: (640) 200-6553 P…" at bounding box center [53, 156] width 74 height 167
copy div "Customer Name: (640) 200-6553 Phone: (640) 200-6553 Address: Business location …"
click at [80, 104] on button "COMPLETE" at bounding box center [75, 107] width 29 height 8
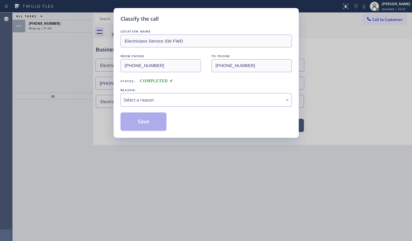
click at [139, 99] on div "Select a reason" at bounding box center [206, 100] width 165 height 7
click at [129, 123] on button "Save" at bounding box center [143, 121] width 46 height 18
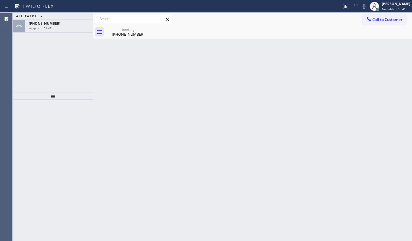
drag, startPoint x: 41, startPoint y: 65, endPoint x: 47, endPoint y: 54, distance: 12.7
click at [47, 54] on div "ALL TASKS ALL TASKS ACTIVE TASKS TASKS IN WRAP UP +19085104106 Wrap up | 01:47" at bounding box center [53, 53] width 80 height 80
click at [47, 23] on span "+19085104106" at bounding box center [45, 23] width 32 height 5
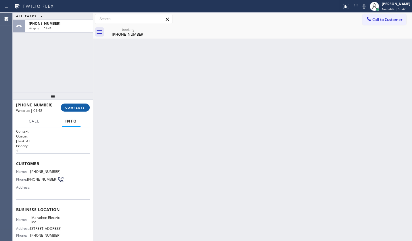
click at [70, 105] on button "COMPLETE" at bounding box center [75, 107] width 29 height 8
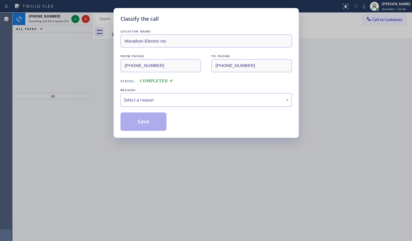
click at [127, 94] on div "Select a reason" at bounding box center [205, 100] width 171 height 14
click at [129, 117] on button "Save" at bounding box center [143, 121] width 46 height 18
click at [129, 116] on button "Save" at bounding box center [143, 121] width 46 height 18
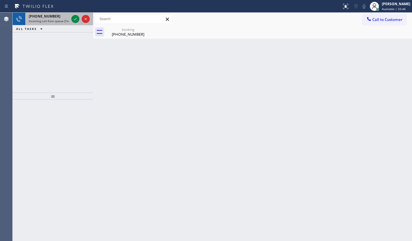
click at [77, 14] on div at bounding box center [80, 19] width 21 height 13
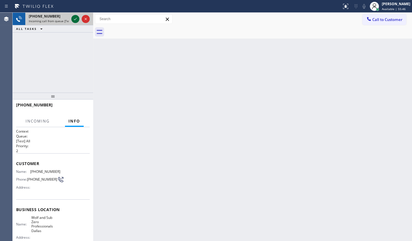
click at [76, 17] on icon at bounding box center [75, 19] width 7 height 7
click at [72, 22] on div at bounding box center [80, 19] width 21 height 13
click at [80, 23] on div at bounding box center [80, 19] width 21 height 13
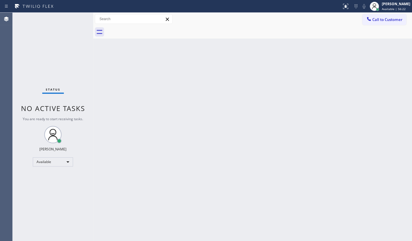
drag, startPoint x: 219, startPoint y: 39, endPoint x: 242, endPoint y: 67, distance: 35.3
click at [242, 67] on div "Back to Dashboard Change Sender ID Customers Technicians Select a contact Outbo…" at bounding box center [252, 127] width 319 height 228
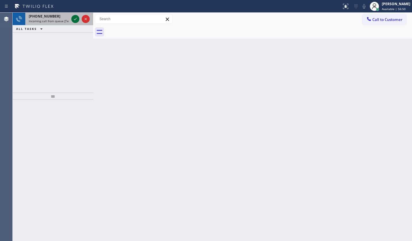
click at [77, 18] on icon at bounding box center [75, 19] width 7 height 7
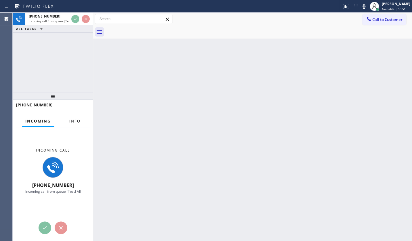
click at [78, 117] on button "Info" at bounding box center [75, 120] width 18 height 11
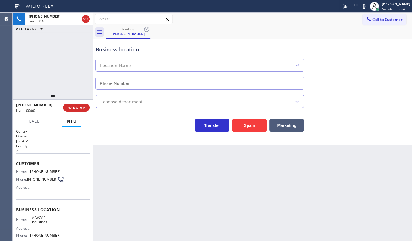
type input "[PHONE_NUMBER]"
click at [75, 107] on span "HANG UP" at bounding box center [77, 107] width 18 height 4
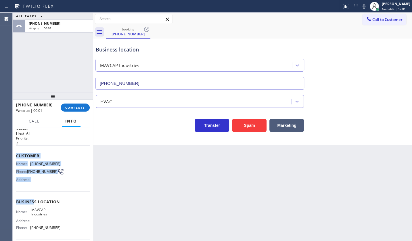
scroll to position [52, 0]
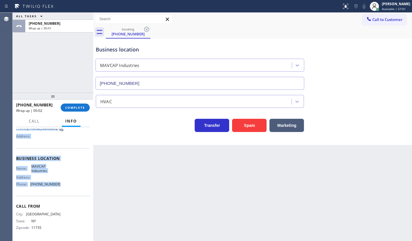
drag, startPoint x: 14, startPoint y: 159, endPoint x: 66, endPoint y: 186, distance: 58.1
click at [66, 186] on div "Context Queue: [Test] All Priority: 2 Customer Name: [PHONE_NUMBER] Phone: [PHO…" at bounding box center [53, 184] width 80 height 114
copy div "Customer Name: [PHONE_NUMBER] Phone: [PHONE_NUMBER] Address: Business location …"
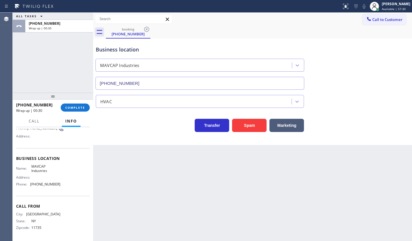
click at [43, 64] on div "ALL TASKS ALL TASKS ACTIVE TASKS TASKS IN WRAP UP [PHONE_NUMBER] Wrap up | 00:30" at bounding box center [53, 53] width 80 height 80
click at [79, 111] on div "[PHONE_NUMBER] Wrap up | 00:31 COMPLETE" at bounding box center [53, 107] width 74 height 15
click at [79, 107] on span "COMPLETE" at bounding box center [75, 107] width 20 height 4
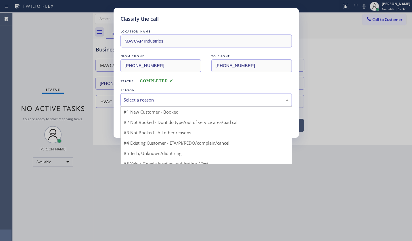
click at [146, 101] on div "Select a reason" at bounding box center [206, 100] width 165 height 7
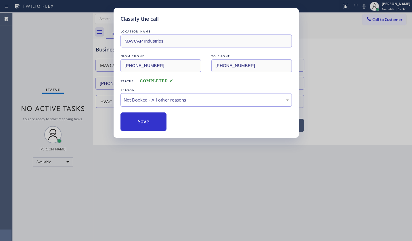
click at [133, 121] on button "Save" at bounding box center [143, 121] width 46 height 18
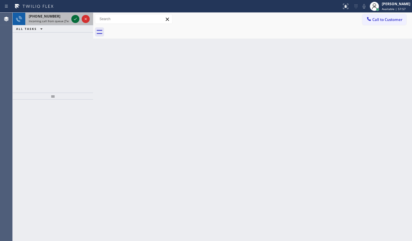
click at [75, 18] on icon at bounding box center [75, 19] width 7 height 7
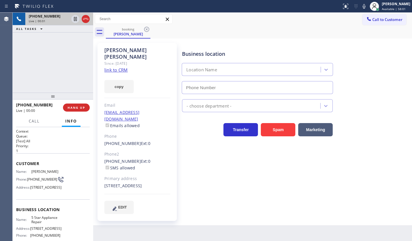
type input "[PHONE_NUMBER]"
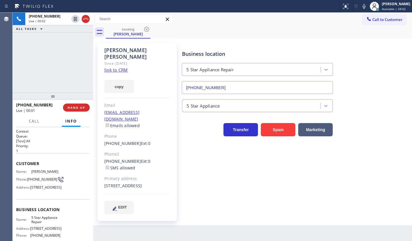
click at [115, 60] on div "Since: [DATE]" at bounding box center [137, 63] width 66 height 7
click at [115, 67] on link "link to CRM" at bounding box center [115, 70] width 23 height 6
click at [362, 4] on icon at bounding box center [363, 6] width 7 height 7
click at [74, 17] on icon at bounding box center [75, 19] width 3 height 4
click at [46, 65] on div "[PHONE_NUMBER] Live | 00:28 ALL TASKS ALL TASKS ACTIVE TASKS TASKS IN WRAP UP" at bounding box center [53, 53] width 80 height 80
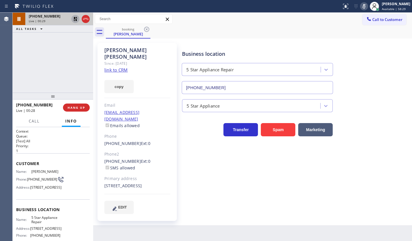
click at [77, 16] on icon at bounding box center [75, 19] width 7 height 7
click at [362, 5] on icon at bounding box center [363, 6] width 7 height 7
click at [118, 80] on button "copy" at bounding box center [118, 86] width 29 height 13
drag, startPoint x: 312, startPoint y: 28, endPoint x: 322, endPoint y: 21, distance: 12.2
click at [313, 28] on div "booking [PERSON_NAME]" at bounding box center [259, 32] width 306 height 13
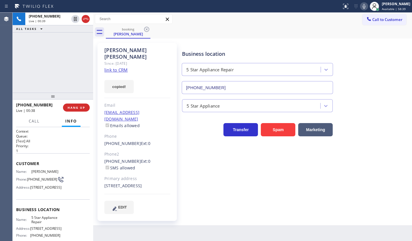
click at [365, 6] on icon at bounding box center [363, 6] width 7 height 7
click at [76, 17] on icon at bounding box center [75, 19] width 7 height 7
click at [361, 6] on icon at bounding box center [363, 6] width 7 height 7
click at [75, 19] on icon at bounding box center [75, 19] width 7 height 7
drag, startPoint x: 33, startPoint y: 59, endPoint x: 36, endPoint y: 66, distance: 6.9
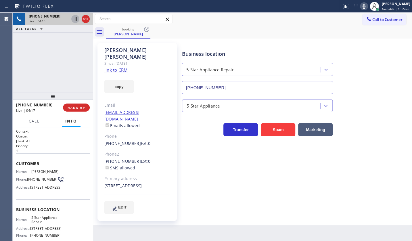
click at [33, 59] on div "[PHONE_NUMBER] Live | 04:18 ALL TASKS ALL TASKS ACTIVE TASKS TASKS IN WRAP UP" at bounding box center [53, 53] width 80 height 80
click at [79, 107] on span "HANG UP" at bounding box center [77, 107] width 18 height 4
click at [80, 106] on span "HANG UP" at bounding box center [77, 107] width 18 height 4
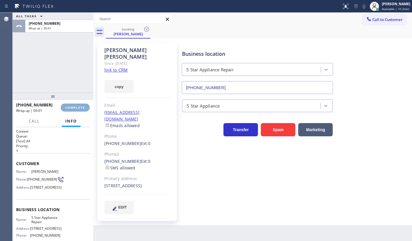
click at [80, 106] on span "COMPLETE" at bounding box center [75, 107] width 20 height 4
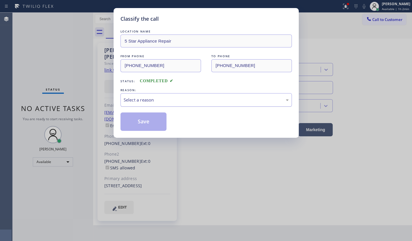
click at [135, 99] on div "Select a reason" at bounding box center [206, 100] width 165 height 7
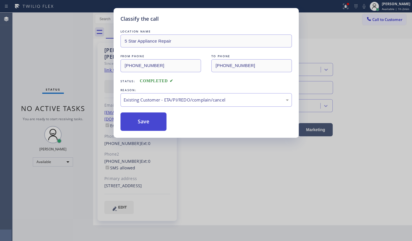
click at [138, 118] on button "Save" at bounding box center [143, 121] width 46 height 18
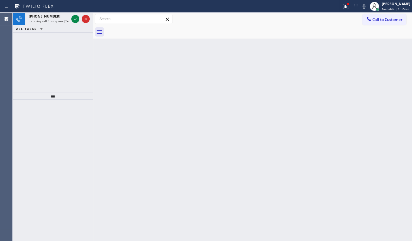
click at [39, 47] on div "[PHONE_NUMBER] Incoming call from queue [Test] All ALL TASKS ALL TASKS ACTIVE T…" at bounding box center [53, 53] width 80 height 80
click at [75, 20] on icon at bounding box center [75, 19] width 7 height 7
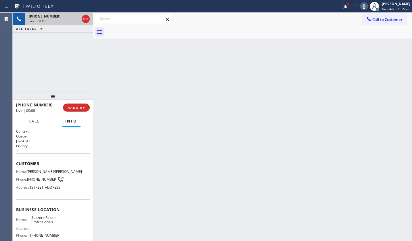
scroll to position [26, 0]
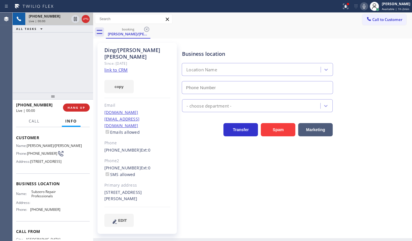
type input "[PHONE_NUMBER]"
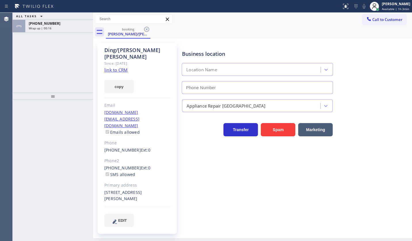
type input "[PHONE_NUMBER]"
click at [24, 73] on div "ALL TASKS ALL TASKS ACTIVE TASKS TASKS IN WRAP UP +14159947600 Wrap up | 01:49" at bounding box center [53, 53] width 80 height 80
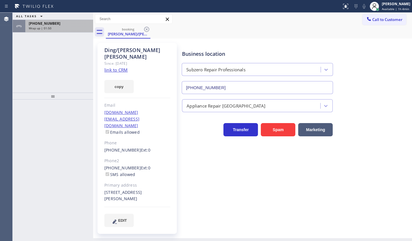
click at [56, 30] on div "+14159947600 Wrap up | 01:50" at bounding box center [57, 26] width 65 height 13
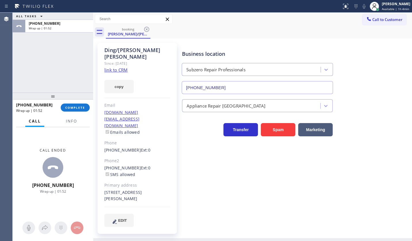
click at [124, 67] on link "link to CRM" at bounding box center [115, 70] width 23 height 6
click at [73, 107] on span "COMPLETE" at bounding box center [75, 107] width 20 height 4
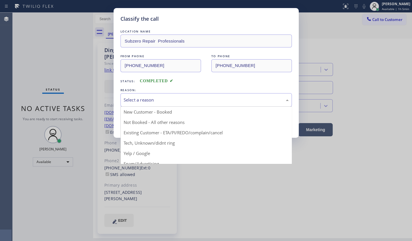
click at [127, 102] on div "Select a reason" at bounding box center [206, 100] width 165 height 7
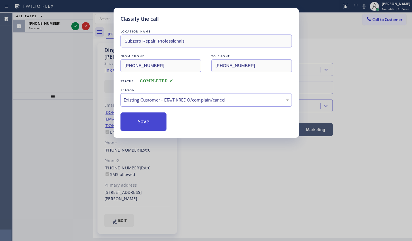
click at [133, 123] on button "Save" at bounding box center [143, 121] width 46 height 18
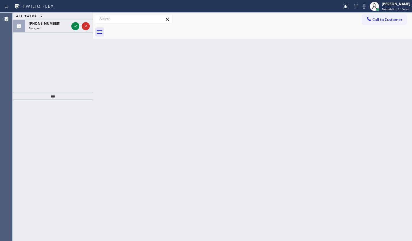
click at [61, 27] on div "Reserved" at bounding box center [49, 28] width 40 height 4
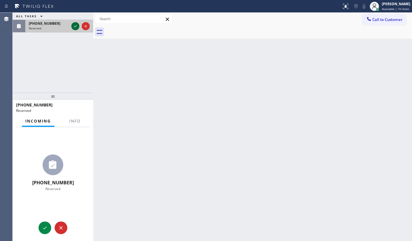
click at [75, 25] on icon at bounding box center [75, 26] width 7 height 7
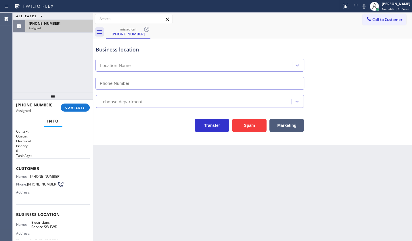
type input "(213) 566-1222"
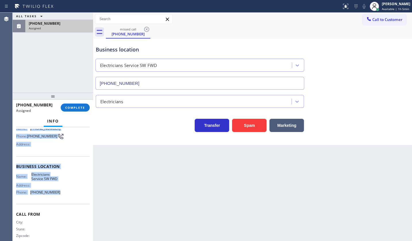
scroll to position [52, 0]
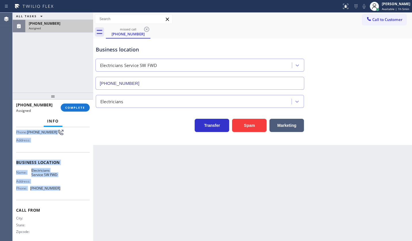
drag, startPoint x: 17, startPoint y: 162, endPoint x: 72, endPoint y: 190, distance: 62.2
click at [72, 190] on div "Context Queue: Electrical Priority: 0 Task Age: Customer Name: (551) 209-1241 P…" at bounding box center [53, 160] width 74 height 167
copy div "Customer Name: (551) 209-1241 Phone: (551) 209-1241 Address: Business location …"
click at [78, 105] on span "COMPLETE" at bounding box center [75, 107] width 20 height 4
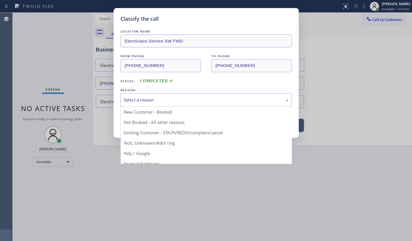
click at [138, 105] on div "Select a reason" at bounding box center [205, 100] width 171 height 14
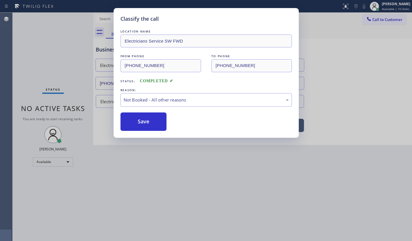
click at [135, 120] on button "Save" at bounding box center [143, 121] width 46 height 18
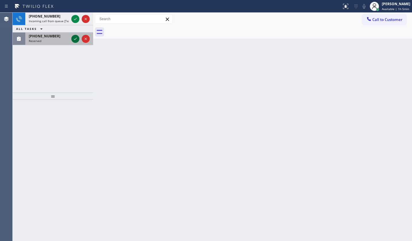
click at [79, 40] on div at bounding box center [80, 38] width 21 height 13
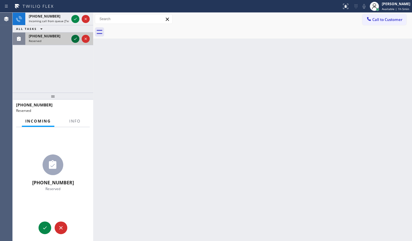
click at [77, 39] on icon at bounding box center [75, 38] width 7 height 7
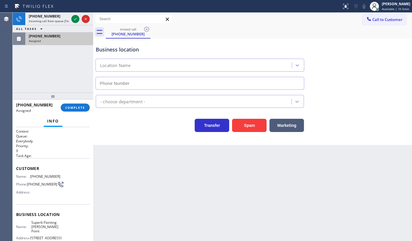
type input "(949) 537-2093"
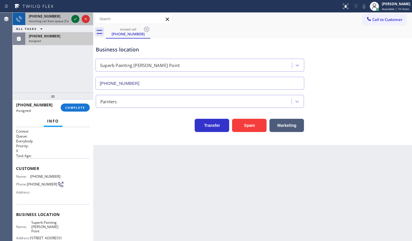
click at [73, 17] on icon at bounding box center [75, 19] width 7 height 7
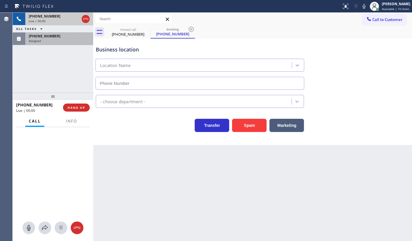
type input "(619) 658-8803"
click at [40, 21] on span "Live | 00:00" at bounding box center [37, 21] width 17 height 4
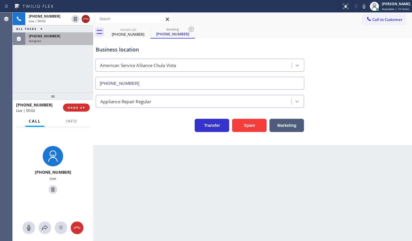
click at [84, 18] on icon at bounding box center [85, 19] width 7 height 7
click at [50, 38] on span "(909) 261-3150" at bounding box center [45, 36] width 32 height 5
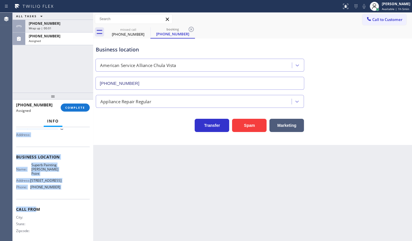
scroll to position [61, 0]
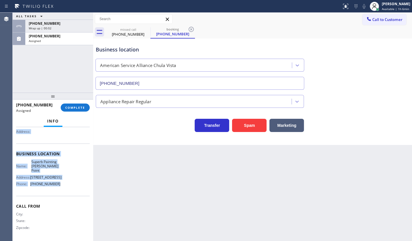
drag, startPoint x: 16, startPoint y: 159, endPoint x: 71, endPoint y: 189, distance: 62.0
click at [71, 189] on div "Context Queue: Everybody Priority: 0 Task Age: Customer Name: (909) 261-3150 Ph…" at bounding box center [53, 153] width 74 height 171
copy div "Customer Name: (909) 261-3150 Phone: (909) 261-3150 Address: Business location …"
click at [75, 110] on button "COMPLETE" at bounding box center [75, 107] width 29 height 8
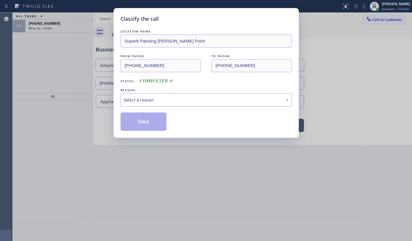
click at [127, 101] on div "Select a reason" at bounding box center [206, 100] width 165 height 7
click at [127, 118] on button "Save" at bounding box center [143, 121] width 46 height 18
drag, startPoint x: 106, startPoint y: 99, endPoint x: 109, endPoint y: 104, distance: 5.5
click at [107, 101] on div "Classify the call LOCATION NAME Superb Painting Dana Point FROM PHONE (909) 261…" at bounding box center [206, 120] width 412 height 241
click at [122, 115] on button "Save" at bounding box center [143, 121] width 46 height 18
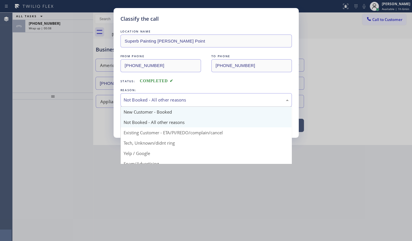
drag, startPoint x: 157, startPoint y: 98, endPoint x: 151, endPoint y: 107, distance: 10.4
click at [155, 103] on div "Not Booked - All other reasons" at bounding box center [205, 100] width 171 height 14
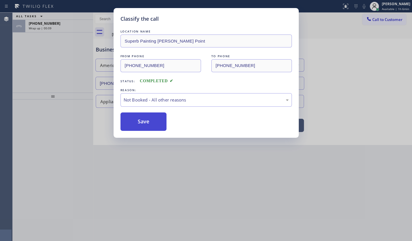
click at [137, 120] on button "Save" at bounding box center [143, 121] width 46 height 18
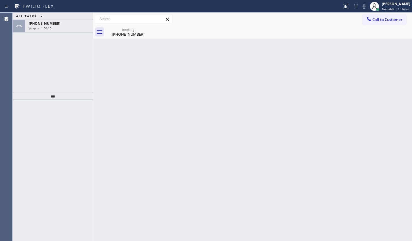
click at [109, 238] on div "Back to Dashboard Change Sender ID Customers Technicians Select a contact Outbo…" at bounding box center [252, 127] width 319 height 228
click at [43, 61] on div "ALL TASKS ALL TASKS ACTIVE TASKS TASKS IN WRAP UP +16195051022 Wrap up | 00:21" at bounding box center [53, 53] width 80 height 80
click at [55, 24] on div "+16195051022" at bounding box center [59, 23] width 61 height 5
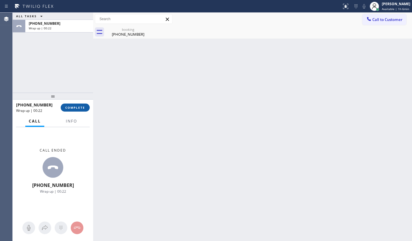
click at [68, 105] on span "COMPLETE" at bounding box center [75, 107] width 20 height 4
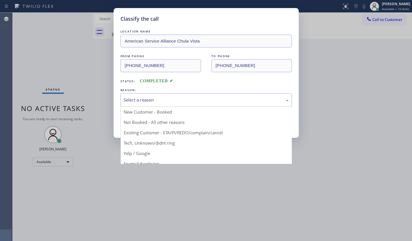
click at [136, 106] on div "Select a reason New Customer - Booked Not Booked - All other reasons Existing C…" at bounding box center [205, 100] width 171 height 14
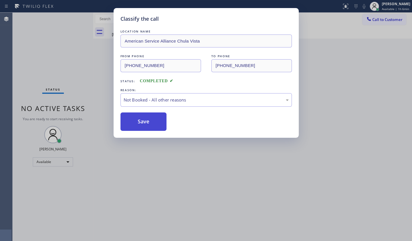
click at [138, 120] on button "Save" at bounding box center [143, 121] width 46 height 18
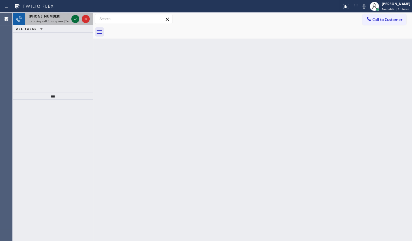
click at [72, 17] on div at bounding box center [75, 19] width 8 height 7
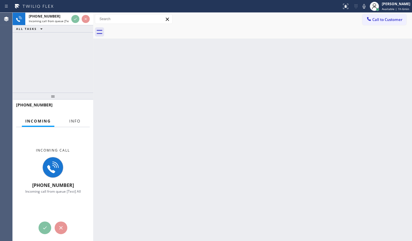
click at [74, 118] on span "Info" at bounding box center [74, 120] width 11 height 5
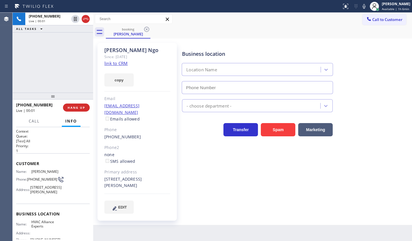
type input "(833) 558-1241"
click at [121, 63] on link "link to CRM" at bounding box center [115, 63] width 23 height 6
click at [365, 7] on icon at bounding box center [363, 6] width 7 height 7
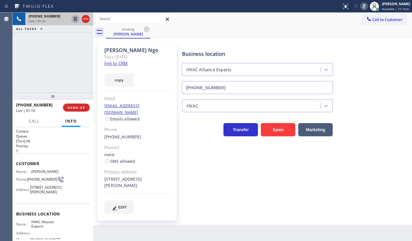
click at [76, 18] on icon at bounding box center [75, 19] width 7 height 7
drag, startPoint x: 52, startPoint y: 72, endPoint x: 67, endPoint y: 51, distance: 25.7
click at [52, 72] on div "+19492461800 Live | 02:50 ALL TASKS ALL TASKS ACTIVE TASKS TASKS IN WRAP UP (73…" at bounding box center [53, 53] width 80 height 80
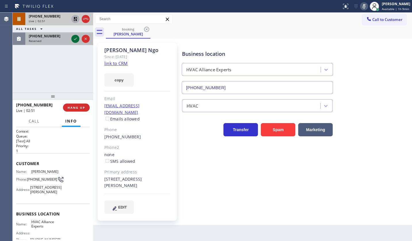
click at [76, 40] on icon at bounding box center [75, 38] width 7 height 7
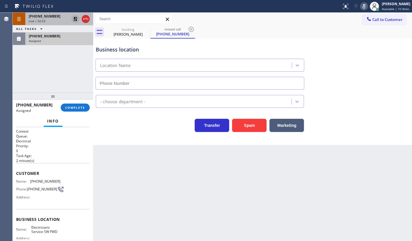
type input "(213) 566-1222"
click at [13, 168] on div "Context Queue: Electrical Priority: 0 Task Age: 2 minute(s) Customer Name: (732…" at bounding box center [53, 184] width 80 height 114
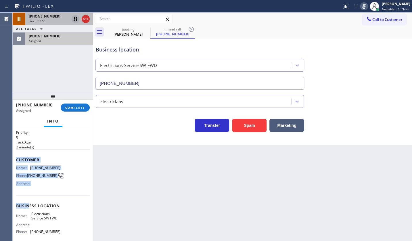
scroll to position [62, 0]
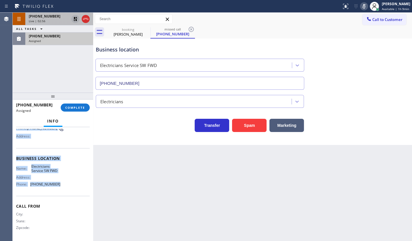
drag, startPoint x: 13, startPoint y: 168, endPoint x: 71, endPoint y: 186, distance: 60.8
click at [71, 186] on div "Context Queue: Electrical Priority: 0 Task Age: 2 minute(s) Customer Name: (732…" at bounding box center [53, 184] width 80 height 114
copy div "Customer Name: (732) 272-7462 Phone: (732) 272-7462 Address: Business location …"
click at [79, 104] on button "COMPLETE" at bounding box center [75, 107] width 29 height 8
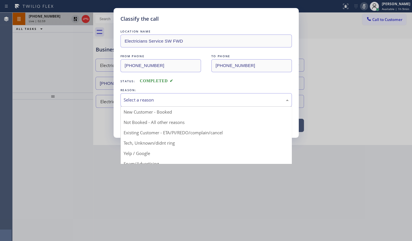
click at [140, 101] on div "Select a reason" at bounding box center [206, 100] width 165 height 7
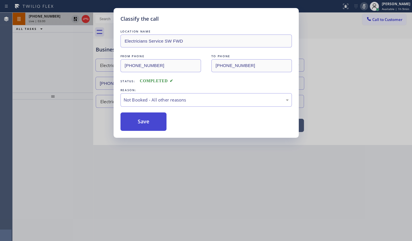
click at [137, 124] on button "Save" at bounding box center [143, 121] width 46 height 18
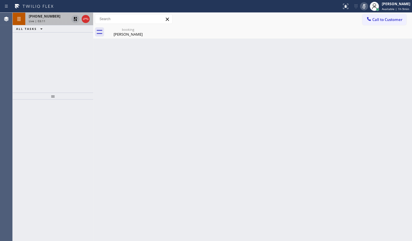
click at [45, 75] on div "+19492461800 Live | 03:11 ALL TASKS ALL TASKS ACTIVE TASKS TASKS IN WRAP UP" at bounding box center [53, 53] width 80 height 80
drag, startPoint x: 34, startPoint y: 58, endPoint x: 40, endPoint y: 51, distance: 9.3
click at [34, 58] on div "+19492461800 Live | 04:09 ALL TASKS ALL TASKS ACTIVE TASKS TASKS IN WRAP UP" at bounding box center [53, 53] width 80 height 80
click at [76, 16] on icon at bounding box center [75, 19] width 7 height 7
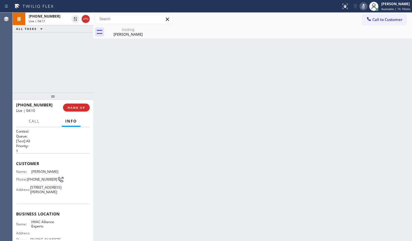
click at [365, 6] on icon at bounding box center [363, 6] width 7 height 7
click at [235, 101] on div "Back to Dashboard Change Sender ID Customers Technicians Select a contact Outbo…" at bounding box center [252, 127] width 319 height 228
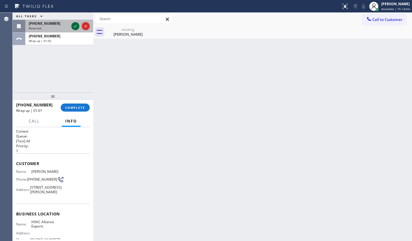
click at [73, 26] on icon at bounding box center [75, 26] width 7 height 7
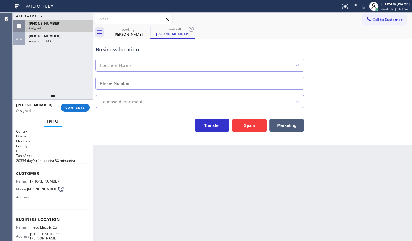
type input "(973) 949-0517"
click at [53, 24] on div "(973) 723-5272" at bounding box center [59, 23] width 61 height 5
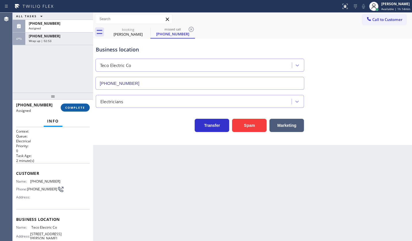
click at [73, 108] on span "COMPLETE" at bounding box center [75, 107] width 20 height 4
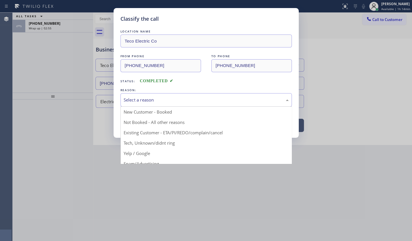
click at [139, 98] on div "Select a reason" at bounding box center [206, 100] width 165 height 7
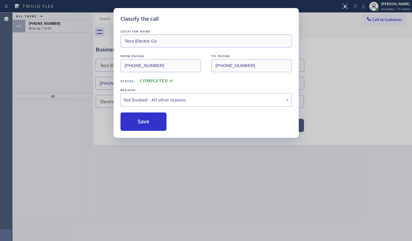
click at [137, 120] on button "Save" at bounding box center [143, 121] width 46 height 18
type input "(833) 558-1241"
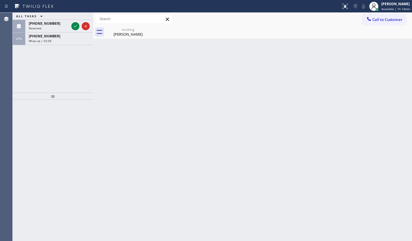
click at [43, 24] on div "(805) 758-9637 Reserved" at bounding box center [47, 26] width 45 height 13
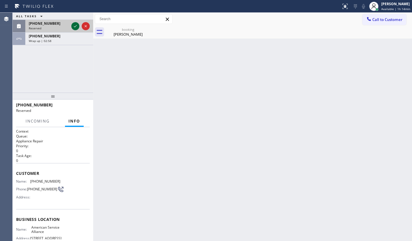
click at [74, 26] on icon at bounding box center [75, 26] width 7 height 7
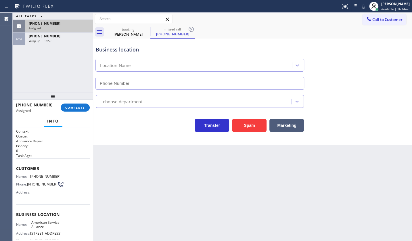
type input "(888) 859-4448"
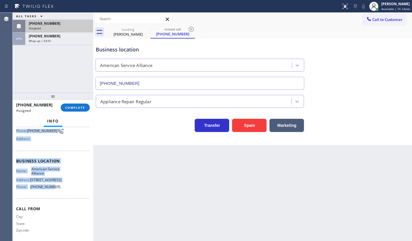
scroll to position [61, 0]
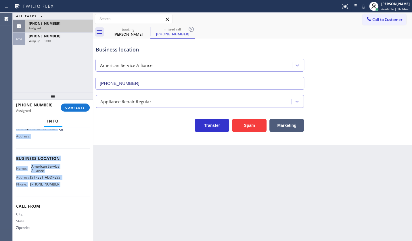
drag, startPoint x: 16, startPoint y: 161, endPoint x: 66, endPoint y: 184, distance: 54.6
click at [66, 184] on div "Context Queue: Appliance Repair Priority: 0 Task Age: Customer Name: (805) 758-…" at bounding box center [53, 156] width 74 height 167
copy div "Customer Name: (805) 758-9637 Phone: (805) 758-9637 Address: Business location …"
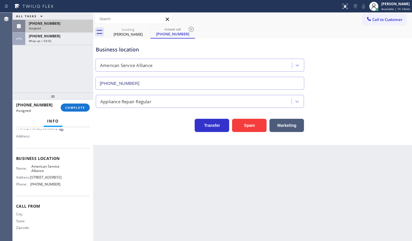
click at [81, 99] on div at bounding box center [53, 95] width 80 height 7
click at [81, 107] on span "COMPLETE" at bounding box center [75, 107] width 20 height 4
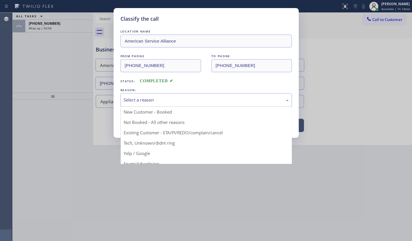
click at [144, 100] on div "Select a reason" at bounding box center [206, 100] width 165 height 7
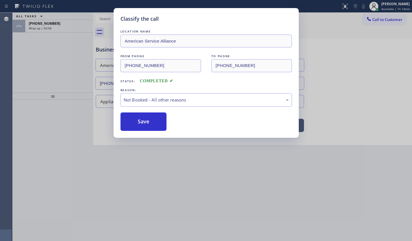
click at [134, 123] on button "Save" at bounding box center [143, 121] width 46 height 18
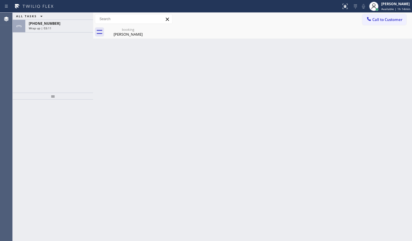
click at [31, 53] on div "ALL TASKS ALL TASKS ACTIVE TASKS TASKS IN WRAP UP +19492461800 Wrap up | 03:11" at bounding box center [53, 53] width 80 height 80
click at [43, 24] on span "+19492461800" at bounding box center [45, 23] width 32 height 5
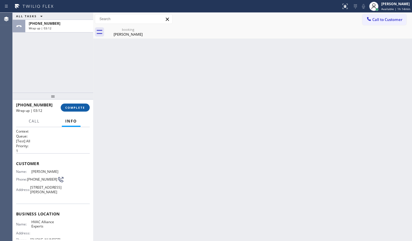
click at [80, 105] on button "COMPLETE" at bounding box center [75, 107] width 29 height 8
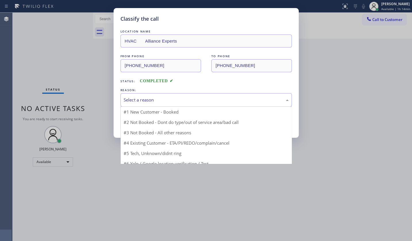
click at [136, 95] on div "Select a reason" at bounding box center [205, 100] width 171 height 14
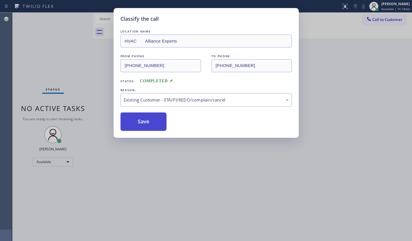
drag, startPoint x: 131, startPoint y: 132, endPoint x: 131, endPoint y: 128, distance: 4.3
click at [135, 121] on button "Save" at bounding box center [143, 121] width 46 height 18
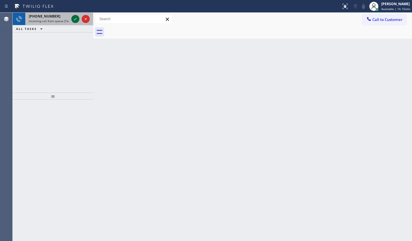
drag, startPoint x: 71, startPoint y: 20, endPoint x: 78, endPoint y: 18, distance: 7.4
click at [72, 20] on div at bounding box center [80, 19] width 21 height 13
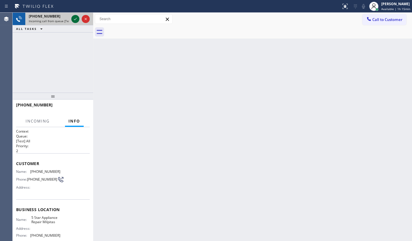
click at [78, 18] on icon at bounding box center [75, 19] width 7 height 7
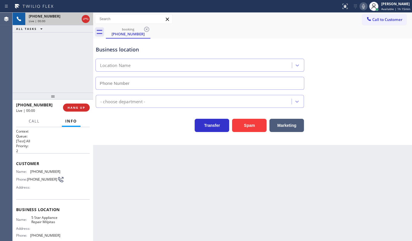
type input "(408) 900-6323"
click at [247, 123] on button "Spam" at bounding box center [249, 125] width 34 height 13
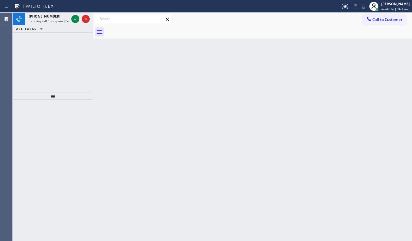
click at [57, 53] on div "+16503725420 Incoming call from queue [Test] All ALL TASKS ALL TASKS ACTIVE TAS…" at bounding box center [53, 53] width 80 height 80
click at [78, 17] on icon at bounding box center [75, 19] width 7 height 7
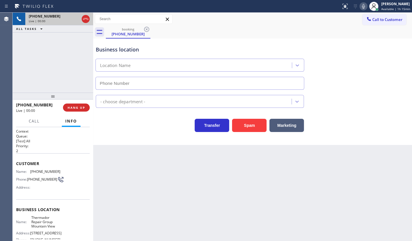
type input "(650) 300-0390"
click at [63, 108] on div "+16503725420 Live | 00:00" at bounding box center [39, 107] width 47 height 15
click at [67, 107] on button "HANG UP" at bounding box center [76, 107] width 27 height 8
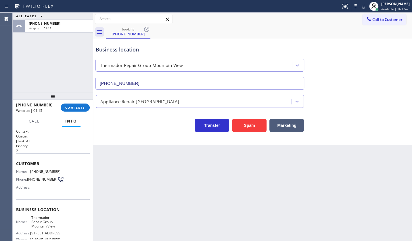
click at [31, 56] on div "ALL TASKS ALL TASKS ACTIVE TASKS TASKS IN WRAP UP +16503725420 Wrap up | 01:15" at bounding box center [53, 53] width 80 height 80
click at [78, 103] on div "+16503725420 Wrap up | 01:16 COMPLETE" at bounding box center [53, 107] width 74 height 15
click at [78, 108] on span "COMPLETE" at bounding box center [75, 107] width 20 height 4
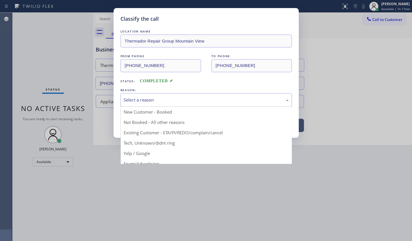
click at [127, 99] on div "Select a reason" at bounding box center [206, 100] width 165 height 7
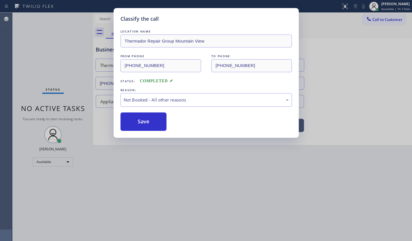
click at [136, 122] on button "Save" at bounding box center [143, 121] width 46 height 18
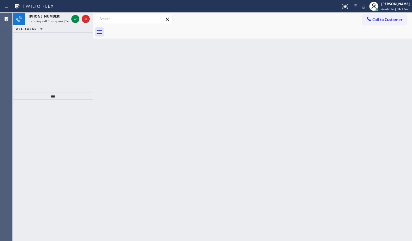
click at [32, 47] on div "+16402006553 Incoming call from queue [Test] All ALL TASKS ALL TASKS ACTIVE TAS…" at bounding box center [53, 53] width 80 height 80
click at [75, 19] on icon at bounding box center [75, 19] width 3 height 2
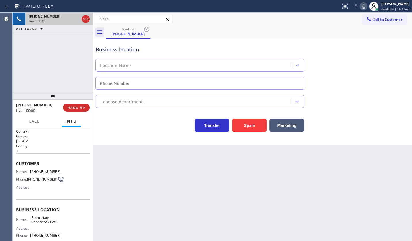
type input "(213) 566-1222"
click at [70, 106] on span "HANG UP" at bounding box center [77, 107] width 18 height 4
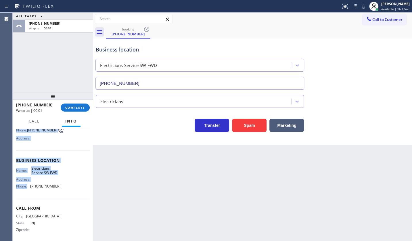
scroll to position [52, 0]
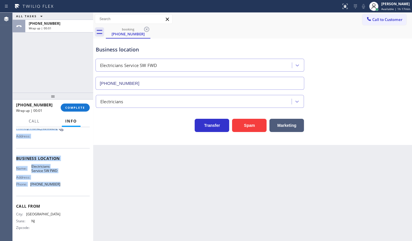
drag, startPoint x: 16, startPoint y: 161, endPoint x: 68, endPoint y: 183, distance: 57.3
click at [68, 183] on div "Context Queue: [Test] All Priority: 1 Customer Name: (640) 200-6553 Phone: (640…" at bounding box center [53, 184] width 80 height 114
copy div "Customer Name: (640) 200-6553 Phone: (640) 200-6553 Address: Business location …"
click at [84, 107] on span "COMPLETE" at bounding box center [75, 107] width 20 height 4
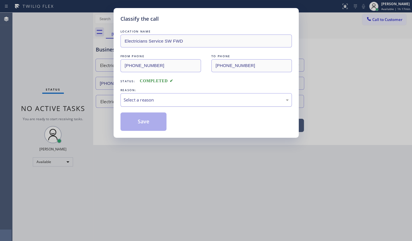
click at [134, 99] on div "Select a reason" at bounding box center [206, 100] width 165 height 7
click at [136, 121] on button "Save" at bounding box center [143, 121] width 46 height 18
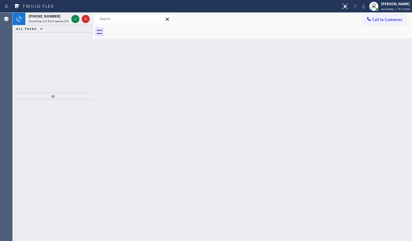
drag, startPoint x: 49, startPoint y: 40, endPoint x: 65, endPoint y: 23, distance: 24.0
click at [51, 38] on div "+14083644402 Incoming call from queue [Test] All ALL TASKS ALL TASKS ACTIVE TAS…" at bounding box center [53, 53] width 80 height 80
click at [73, 19] on icon at bounding box center [75, 19] width 7 height 7
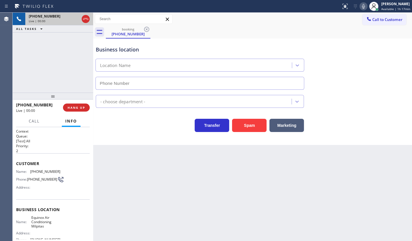
type input "(408) 762-4744"
click at [73, 109] on button "HANG UP" at bounding box center [76, 107] width 27 height 8
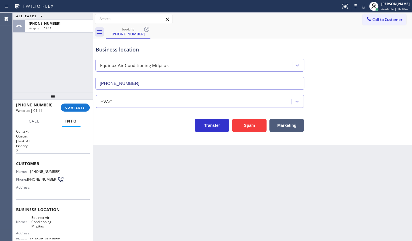
click at [58, 105] on div "+14083644402 Wrap up | 01:11" at bounding box center [38, 107] width 45 height 15
click at [70, 107] on span "COMPLETE" at bounding box center [75, 107] width 20 height 4
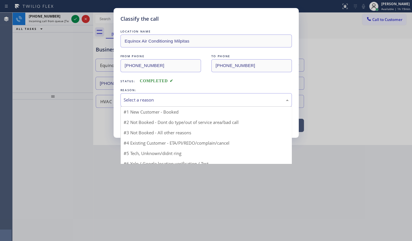
click at [132, 101] on div "Select a reason" at bounding box center [206, 100] width 165 height 7
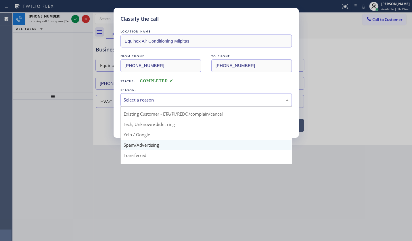
scroll to position [38, 0]
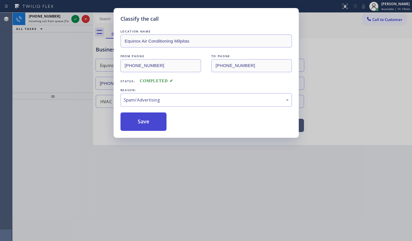
click at [137, 127] on button "Save" at bounding box center [143, 121] width 46 height 18
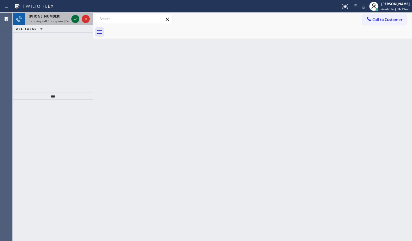
click at [74, 17] on icon at bounding box center [75, 19] width 7 height 7
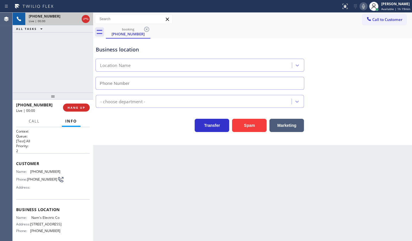
type input "(323) 310-9282"
drag, startPoint x: 29, startPoint y: 61, endPoint x: 69, endPoint y: 100, distance: 55.9
click at [31, 66] on div "+13233020768 Live | 00:15 ALL TASKS ALL TASKS ACTIVE TASKS TASKS IN WRAP UP" at bounding box center [53, 53] width 80 height 80
click at [80, 109] on button "HANG UP" at bounding box center [76, 107] width 27 height 8
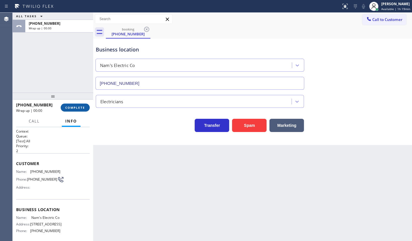
click at [79, 108] on span "COMPLETE" at bounding box center [75, 107] width 20 height 4
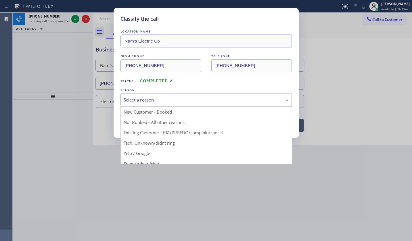
click at [146, 100] on div "Select a reason" at bounding box center [206, 100] width 165 height 7
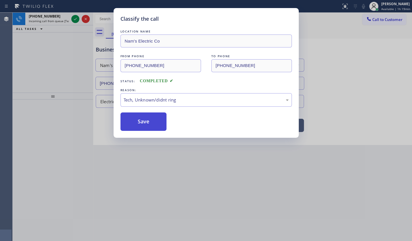
click at [140, 116] on button "Save" at bounding box center [143, 121] width 46 height 18
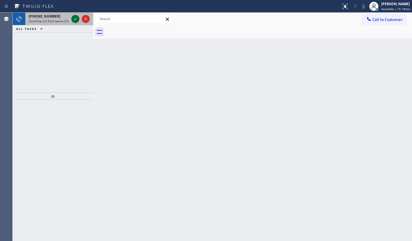
click at [73, 18] on icon at bounding box center [75, 19] width 7 height 7
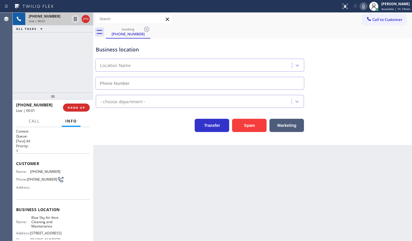
type input "(657) 214-7575"
click at [66, 103] on button "HANG UP" at bounding box center [76, 107] width 27 height 8
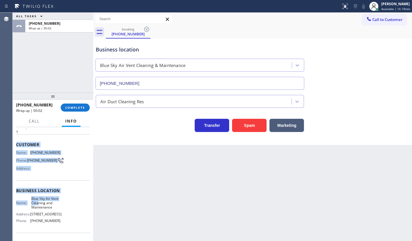
scroll to position [61, 0]
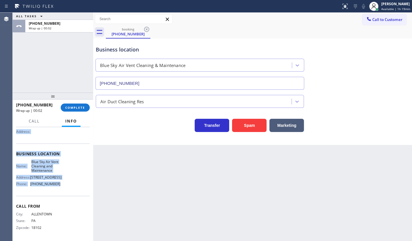
drag, startPoint x: 15, startPoint y: 160, endPoint x: 65, endPoint y: 184, distance: 55.7
click at [65, 184] on div "Context Queue: [Test] All Priority: 1 Customer Name: (484) 515-0999 Phone: (484…" at bounding box center [53, 184] width 80 height 114
copy div "Customer Name: (484) 515-0999 Phone: (484) 515-0999 Address: Business location …"
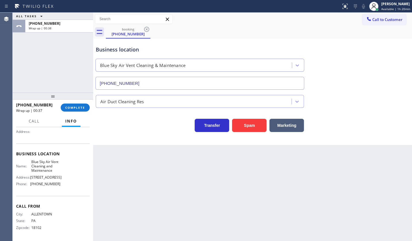
click at [54, 76] on div "ALL TASKS ALL TASKS ACTIVE TASKS TASKS IN WRAP UP +14845150999 Wrap up | 00:38" at bounding box center [53, 53] width 80 height 80
click at [78, 109] on button "COMPLETE" at bounding box center [75, 107] width 29 height 8
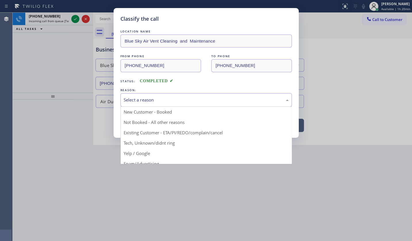
drag, startPoint x: 137, startPoint y: 96, endPoint x: 137, endPoint y: 109, distance: 13.2
click at [137, 97] on div "Select a reason" at bounding box center [206, 100] width 165 height 7
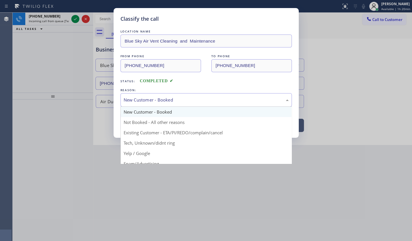
click at [139, 99] on div "New Customer - Booked" at bounding box center [206, 100] width 165 height 7
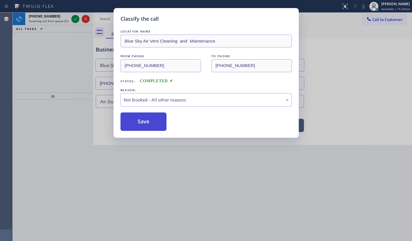
click at [141, 119] on button "Save" at bounding box center [143, 121] width 46 height 18
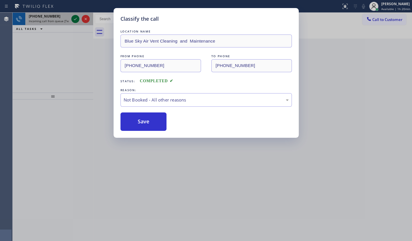
click at [75, 20] on icon at bounding box center [75, 19] width 7 height 7
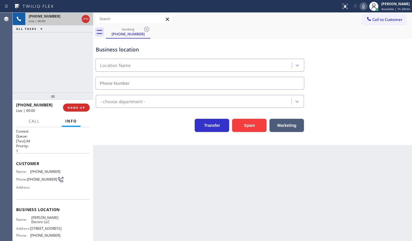
type input "(848) 331-2769"
click at [79, 79] on div "+18625791500 Live | 00:16 ALL TASKS ALL TASKS ACTIVE TASKS TASKS IN WRAP UP" at bounding box center [53, 53] width 80 height 80
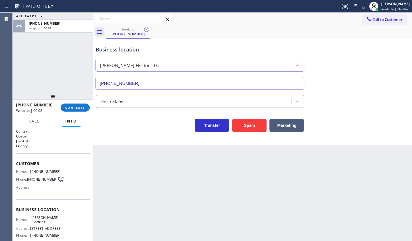
click at [57, 106] on div "+18625791500 Wrap up | 00:02" at bounding box center [38, 107] width 45 height 15
click at [64, 106] on button "COMPLETE" at bounding box center [75, 107] width 29 height 8
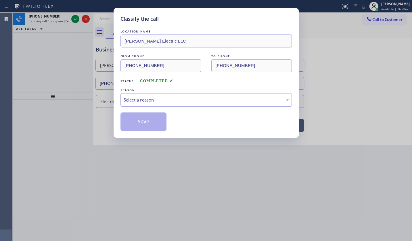
click at [131, 98] on div "Select a reason" at bounding box center [206, 100] width 165 height 7
click at [133, 121] on button "Save" at bounding box center [143, 121] width 46 height 18
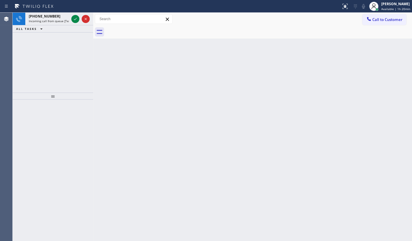
click at [76, 18] on div "Classify the call LOCATION NAME Subzero Repair Professionals FROM PHONE (415) 9…" at bounding box center [212, 127] width 399 height 228
click at [76, 18] on icon at bounding box center [75, 19] width 7 height 7
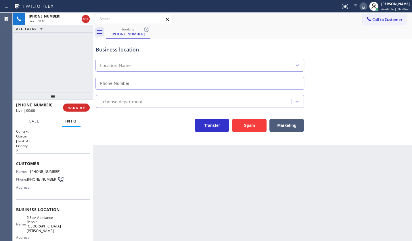
type input "(805) 360-6522"
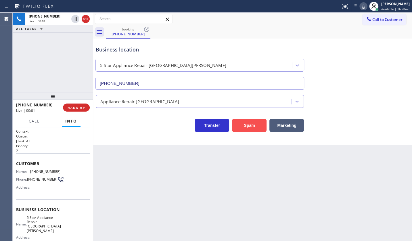
click at [262, 127] on button "Spam" at bounding box center [249, 125] width 34 height 13
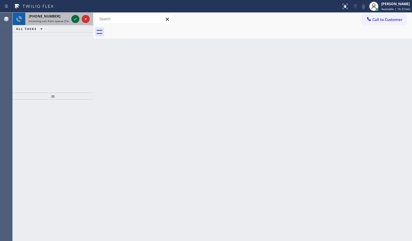
click at [72, 20] on icon at bounding box center [75, 19] width 7 height 7
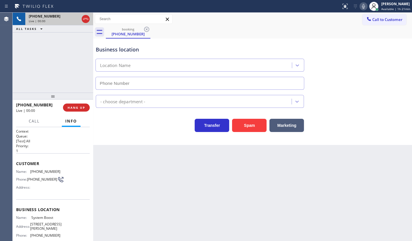
type input "(813) 532-3126"
click at [243, 122] on button "Spam" at bounding box center [249, 125] width 34 height 13
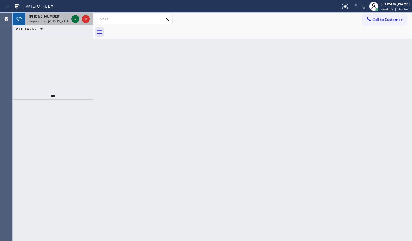
click at [75, 17] on icon at bounding box center [75, 19] width 7 height 7
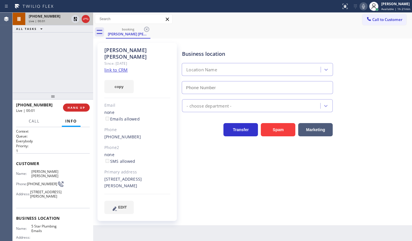
type input "(888) 894-2474"
click at [81, 112] on div "+13108926787 Live | 00:02 HANG UP" at bounding box center [53, 107] width 74 height 15
click at [82, 111] on button "HANG UP" at bounding box center [76, 107] width 27 height 8
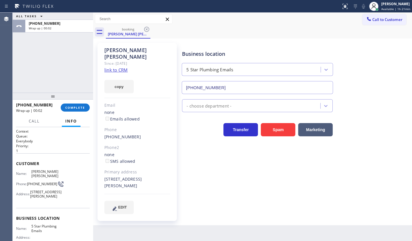
click at [122, 67] on link "link to CRM" at bounding box center [115, 70] width 23 height 6
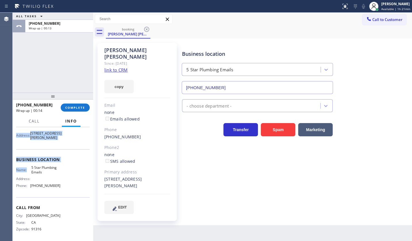
scroll to position [61, 0]
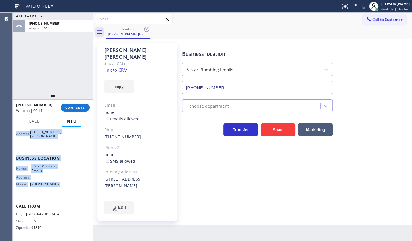
drag, startPoint x: 16, startPoint y: 161, endPoint x: 66, endPoint y: 187, distance: 55.8
click at [66, 187] on div "Context Queue: Everybody Priority: 1 Customer Name: Valeria Valeria Phone: (310…" at bounding box center [53, 154] width 74 height 171
copy div "Customer Name: Valeria Valeria Phone: (310) 892-6787 Address: 1880 Kimberly Ln,…"
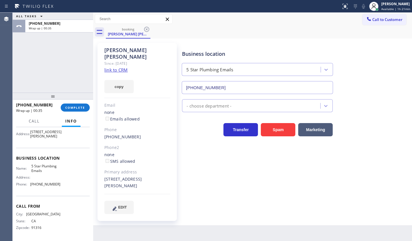
click at [58, 54] on div "ALL TASKS ALL TASKS ACTIVE TASKS TASKS IN WRAP UP +13108926787 Wrap up | 00:35" at bounding box center [53, 53] width 80 height 80
click at [73, 103] on div "+13108926787 Wrap up | 00:36 COMPLETE" at bounding box center [53, 107] width 74 height 15
click at [75, 105] on button "COMPLETE" at bounding box center [75, 107] width 29 height 8
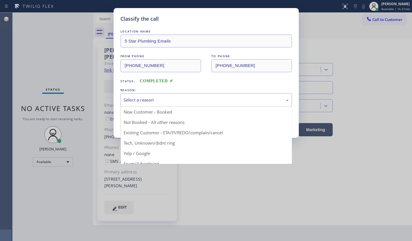
click at [146, 101] on div "Select a reason" at bounding box center [206, 100] width 165 height 7
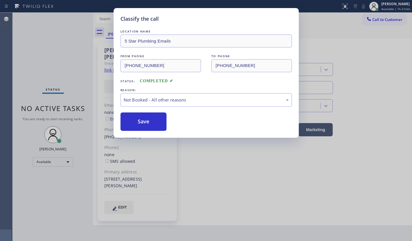
click at [138, 117] on button "Save" at bounding box center [143, 121] width 46 height 18
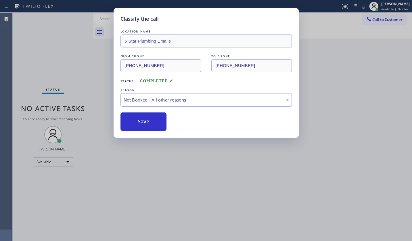
click at [138, 117] on button "Save" at bounding box center [143, 121] width 46 height 18
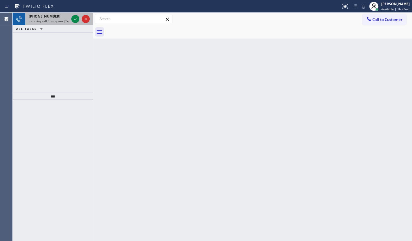
drag, startPoint x: 46, startPoint y: 16, endPoint x: 70, endPoint y: 20, distance: 24.0
click at [46, 16] on span "+12406610602" at bounding box center [45, 16] width 32 height 5
click at [75, 18] on icon at bounding box center [75, 19] width 7 height 7
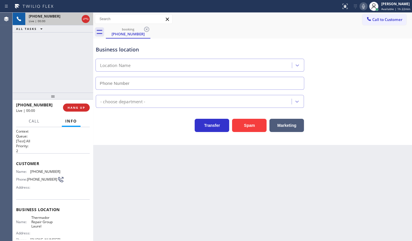
type input "(240) 222-5855"
click at [243, 128] on button "Spam" at bounding box center [249, 125] width 34 height 13
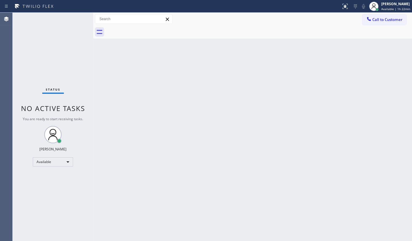
drag, startPoint x: 363, startPoint y: 100, endPoint x: 411, endPoint y: 110, distance: 48.5
click at [367, 101] on div "Back to Dashboard Change Sender ID Customers Technicians Select a contact Outbo…" at bounding box center [252, 127] width 319 height 228
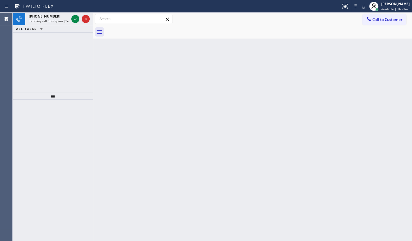
drag, startPoint x: 32, startPoint y: 59, endPoint x: 55, endPoint y: 38, distance: 31.3
click at [40, 51] on div "+16402006553 Incoming call from queue [Test] All ALL TASKS ALL TASKS ACTIVE TAS…" at bounding box center [53, 53] width 80 height 80
click at [72, 17] on icon at bounding box center [75, 19] width 7 height 7
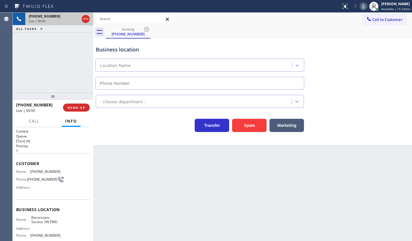
type input "(213) 566-1222"
click at [243, 121] on button "Spam" at bounding box center [249, 125] width 34 height 13
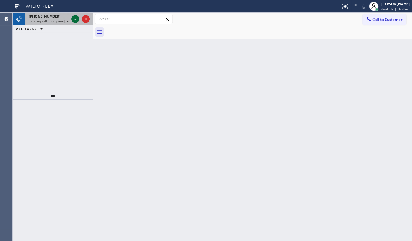
click at [76, 17] on icon at bounding box center [75, 19] width 7 height 7
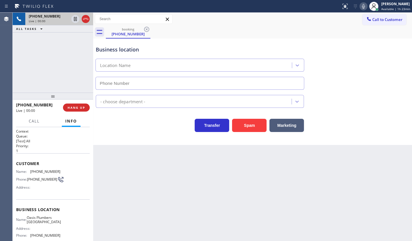
type input "[PHONE_NUMBER]"
drag, startPoint x: 29, startPoint y: 171, endPoint x: 68, endPoint y: 169, distance: 39.4
click at [68, 169] on div "Name: (310) 994-4195 Phone: (310) 994-4195 Address:" at bounding box center [53, 180] width 74 height 23
copy div "[PHONE_NUMBER]"
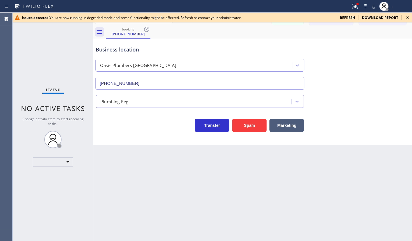
click at [345, 16] on span "refresh" at bounding box center [347, 17] width 15 height 5
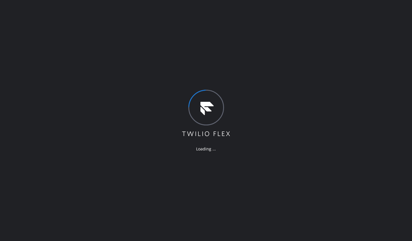
click at [19, 103] on div "Loading ..." at bounding box center [206, 120] width 412 height 241
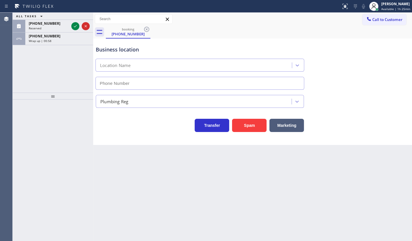
type input "[PHONE_NUMBER]"
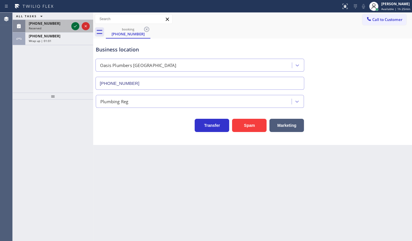
click at [75, 26] on icon at bounding box center [75, 26] width 3 height 2
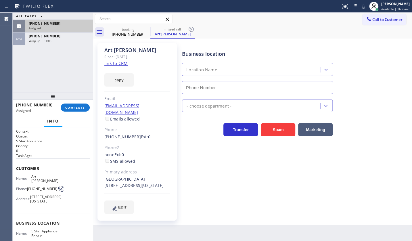
type input "[PHONE_NUMBER]"
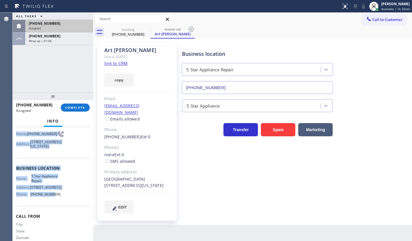
scroll to position [66, 0]
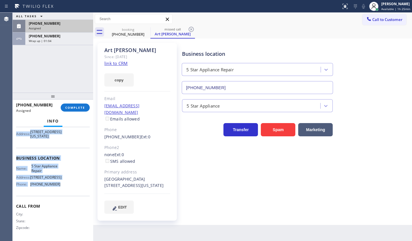
drag, startPoint x: 16, startPoint y: 164, endPoint x: 72, endPoint y: 188, distance: 60.6
click at [72, 188] on div "Context Queue: 5 Star Appliance Priority: 0 Task Age: Customer Name: Art [PERSO…" at bounding box center [53, 152] width 74 height 176
copy div "Customer Name: Art [PERSON_NAME] Phone: [PHONE_NUMBER] Address: [STREET_ADDRESS…"
click at [80, 103] on button "COMPLETE" at bounding box center [75, 107] width 29 height 8
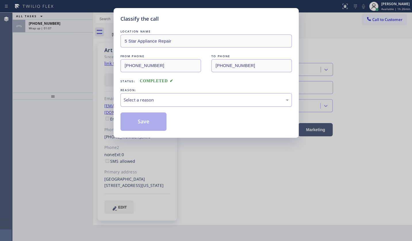
click at [154, 98] on div "Select a reason" at bounding box center [206, 100] width 165 height 7
click at [145, 122] on button "Save" at bounding box center [143, 121] width 46 height 18
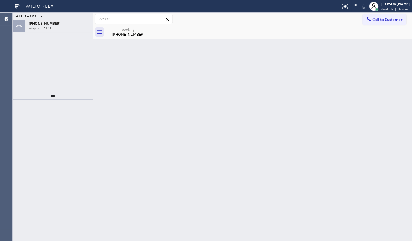
drag, startPoint x: 49, startPoint y: 70, endPoint x: 53, endPoint y: 35, distance: 35.5
click at [49, 60] on div "ALL TASKS ALL TASKS ACTIVE TASKS TASKS IN WRAP UP [PHONE_NUMBER] Wrap up | 01:12" at bounding box center [53, 53] width 80 height 80
click at [59, 19] on div "ALL TASKS ALL TASKS ACTIVE TASKS TASKS IN WRAP UP" at bounding box center [53, 16] width 80 height 7
click at [59, 24] on div "[PHONE_NUMBER]" at bounding box center [59, 23] width 61 height 5
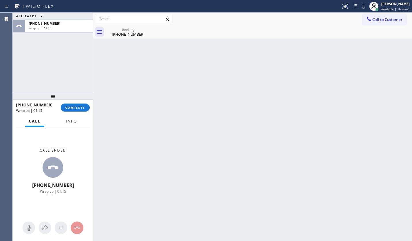
click at [76, 121] on span "Info" at bounding box center [71, 120] width 11 height 5
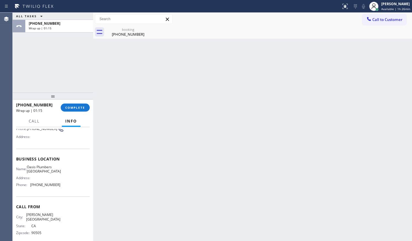
scroll to position [52, 0]
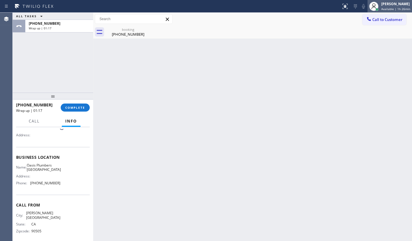
click at [390, 2] on div "[PERSON_NAME]" at bounding box center [395, 3] width 29 height 5
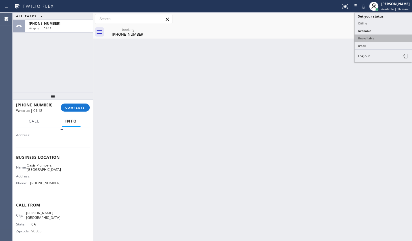
click at [380, 35] on button "Unavailable" at bounding box center [382, 37] width 57 height 7
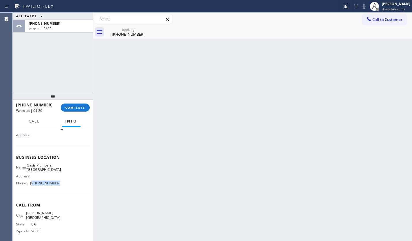
drag, startPoint x: 31, startPoint y: 183, endPoint x: 60, endPoint y: 184, distance: 29.0
click at [60, 184] on div "Name: Oasis Plumbers [GEOGRAPHIC_DATA] Address: Phone: [PHONE_NUMBER]" at bounding box center [53, 175] width 74 height 25
copy span "949) 635-7337"
click at [381, 16] on button "Call to Customer" at bounding box center [384, 19] width 44 height 11
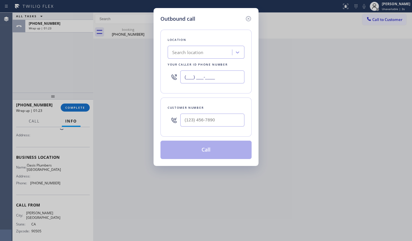
click at [221, 78] on input "(___) ___-____" at bounding box center [212, 76] width 64 height 13
paste input "949) 635-7337"
type input "[PHONE_NUMBER]"
click at [203, 123] on input "(___) ___-____" at bounding box center [212, 119] width 64 height 13
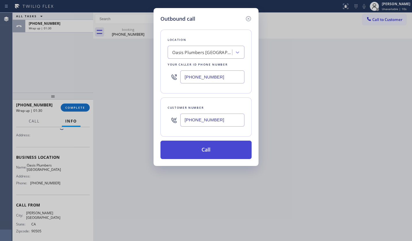
click at [216, 147] on button "Call" at bounding box center [205, 149] width 91 height 18
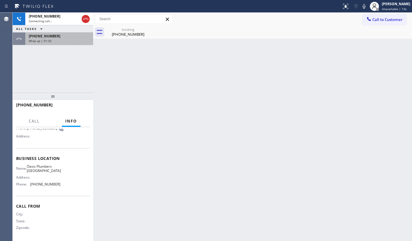
click at [47, 37] on span "[PHONE_NUMBER]" at bounding box center [45, 36] width 32 height 5
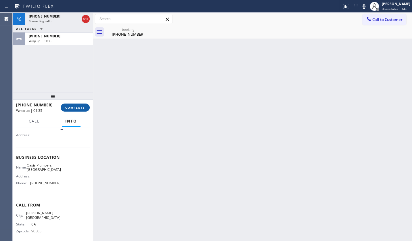
click at [72, 109] on span "COMPLETE" at bounding box center [75, 107] width 20 height 4
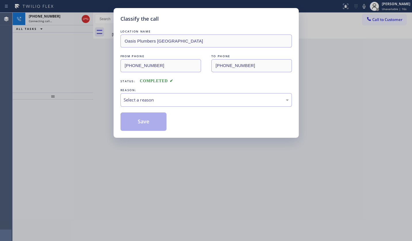
click at [119, 97] on div "Classify the call LOCATION NAME Oasis Plumbers [GEOGRAPHIC_DATA] FROM PHONE [PH…" at bounding box center [205, 73] width 185 height 130
click at [127, 99] on div "Select a reason" at bounding box center [206, 100] width 165 height 7
click at [134, 122] on button "Save" at bounding box center [143, 121] width 46 height 18
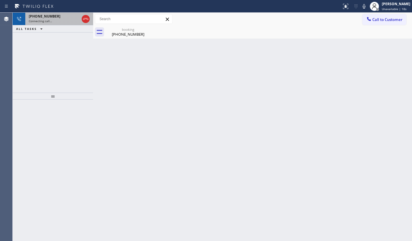
click at [46, 21] on span "Connecting call…" at bounding box center [40, 21] width 23 height 4
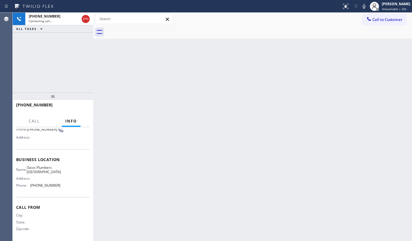
scroll to position [52, 0]
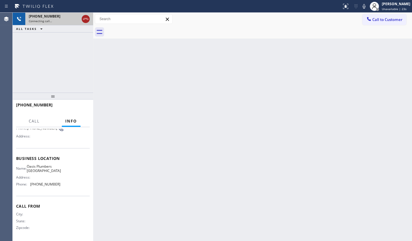
click at [86, 19] on icon at bounding box center [85, 19] width 7 height 7
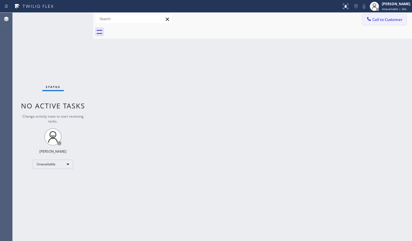
click at [380, 23] on button "Call to Customer" at bounding box center [384, 19] width 44 height 11
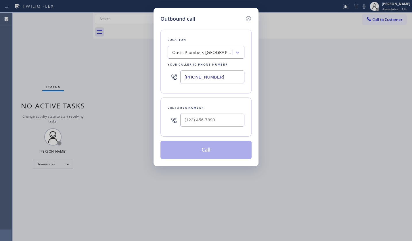
drag, startPoint x: 248, startPoint y: 19, endPoint x: 136, endPoint y: 0, distance: 113.9
click at [248, 18] on icon at bounding box center [248, 18] width 7 height 7
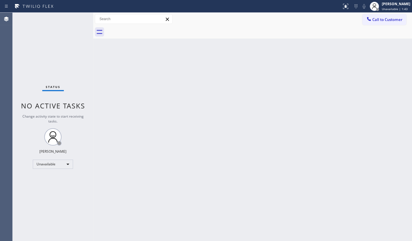
drag, startPoint x: 388, startPoint y: 21, endPoint x: 379, endPoint y: 23, distance: 9.3
click at [388, 21] on span "Call to Customer" at bounding box center [387, 19] width 30 height 5
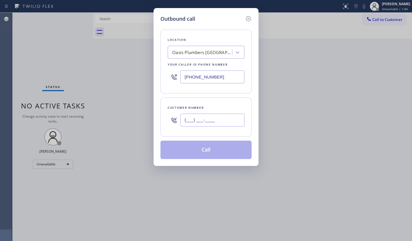
click at [215, 121] on input "(___) ___-____" at bounding box center [212, 119] width 64 height 13
paste input "310) 994-4195"
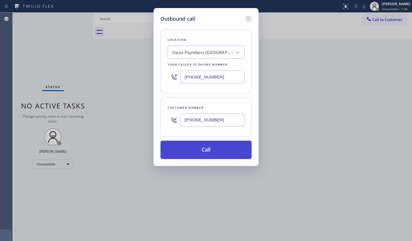
type input "[PHONE_NUMBER]"
click at [210, 149] on button "Call" at bounding box center [205, 149] width 91 height 18
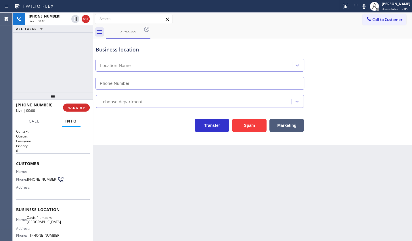
type input "[PHONE_NUMBER]"
click at [56, 74] on div "[PHONE_NUMBER] Live | 00:01 ALL TASKS ALL TASKS ACTIVE TASKS TASKS IN WRAP UP" at bounding box center [53, 53] width 80 height 80
click at [35, 115] on div "[PHONE_NUMBER] Live | 00:08 HANG UP" at bounding box center [53, 107] width 80 height 16
click at [34, 119] on span "Call" at bounding box center [34, 120] width 11 height 5
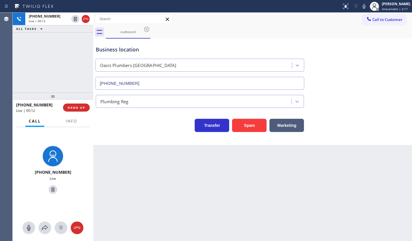
click at [49, 51] on div "[PHONE_NUMBER] Live | 00:12 ALL TASKS ALL TASKS ACTIVE TASKS TASKS IN WRAP UP" at bounding box center [53, 53] width 80 height 80
click at [362, 6] on icon at bounding box center [363, 6] width 3 height 5
click at [76, 19] on icon at bounding box center [75, 19] width 3 height 4
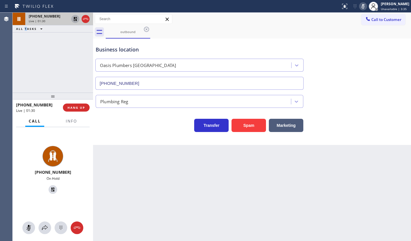
drag, startPoint x: 25, startPoint y: 61, endPoint x: 28, endPoint y: 42, distance: 18.7
click at [28, 57] on div "[PHONE_NUMBER] Live | 01:30 ALL TASKS ALL TASKS ACTIVE TASKS TASKS IN WRAP UP" at bounding box center [53, 53] width 80 height 80
click at [65, 122] on button "Info" at bounding box center [71, 120] width 18 height 11
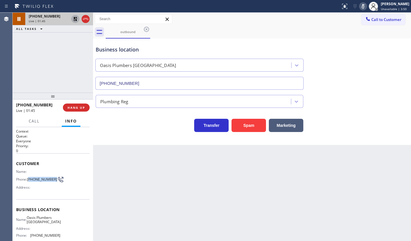
drag, startPoint x: 29, startPoint y: 176, endPoint x: 38, endPoint y: 182, distance: 10.3
click at [38, 181] on span "[PHONE_NUMBER]" at bounding box center [42, 179] width 30 height 4
copy span "310) 994-4195"
drag, startPoint x: 29, startPoint y: 55, endPoint x: 34, endPoint y: 11, distance: 43.3
click at [29, 54] on div "[PHONE_NUMBER] Live | 02:08 ALL TASKS ALL TASKS ACTIVE TASKS TASKS IN WRAP UP" at bounding box center [53, 53] width 80 height 80
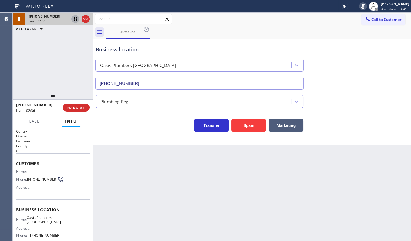
drag, startPoint x: 42, startPoint y: 74, endPoint x: 69, endPoint y: 20, distance: 60.1
click at [46, 70] on div "[PHONE_NUMBER] Live | 02:36 ALL TASKS ALL TASKS ACTIVE TASKS TASKS IN WRAP UP" at bounding box center [53, 53] width 80 height 80
click at [77, 18] on icon at bounding box center [75, 19] width 7 height 7
click at [362, 7] on rect at bounding box center [363, 6] width 4 height 4
drag, startPoint x: 40, startPoint y: 63, endPoint x: 47, endPoint y: 38, distance: 25.3
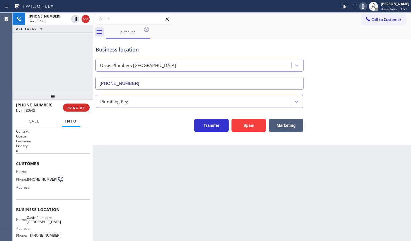
click at [40, 62] on div "[PHONE_NUMBER] Live | 02:48 ALL TASKS ALL TASKS ACTIVE TASKS TASKS IN WRAP UP" at bounding box center [53, 53] width 80 height 80
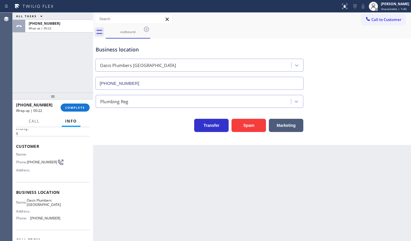
scroll to position [52, 0]
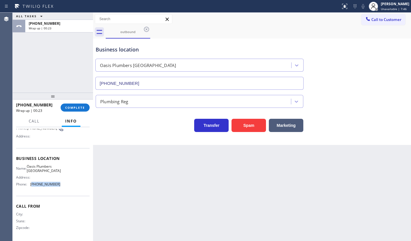
drag, startPoint x: 31, startPoint y: 184, endPoint x: 62, endPoint y: 189, distance: 31.0
click at [62, 189] on div "Business location Name: [GEOGRAPHIC_DATA] Address: Phone: [PHONE_NUMBER]" at bounding box center [53, 172] width 74 height 48
copy span "949) 635-7337"
drag, startPoint x: 30, startPoint y: 167, endPoint x: 57, endPoint y: 171, distance: 27.4
click at [57, 171] on div "Name: Oasis Plumbers [GEOGRAPHIC_DATA]" at bounding box center [38, 168] width 44 height 9
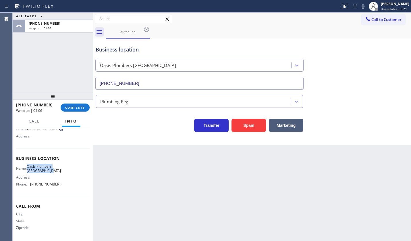
copy div "Oasis Plumbers [GEOGRAPHIC_DATA]"
click at [74, 109] on span "COMPLETE" at bounding box center [75, 107] width 20 height 4
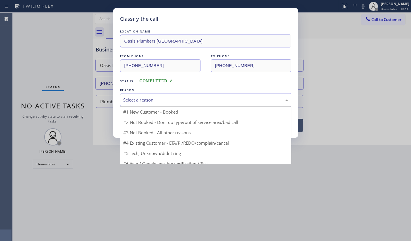
click at [144, 97] on div "Select a reason" at bounding box center [205, 100] width 165 height 7
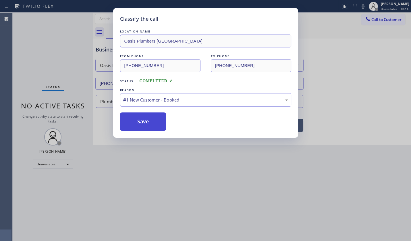
click at [135, 118] on button "Save" at bounding box center [143, 121] width 46 height 18
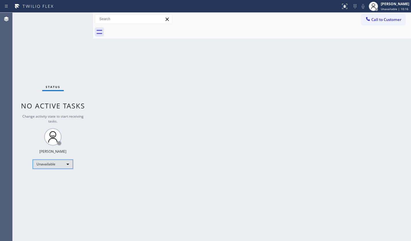
click at [49, 161] on div "Unavailable" at bounding box center [53, 163] width 40 height 9
click at [45, 178] on li "Available" at bounding box center [52, 178] width 39 height 7
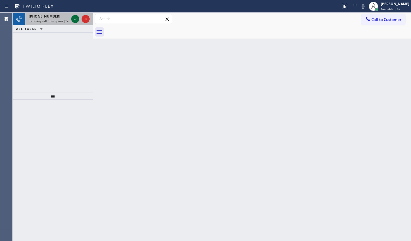
click at [76, 17] on icon at bounding box center [75, 19] width 7 height 7
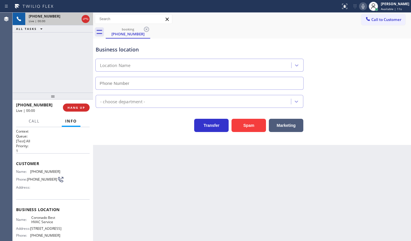
type input "[PHONE_NUMBER]"
drag, startPoint x: 30, startPoint y: 169, endPoint x: 65, endPoint y: 169, distance: 35.1
click at [65, 169] on div "Name: [PHONE_NUMBER] Phone: [PHONE_NUMBER] Address:" at bounding box center [53, 180] width 74 height 23
copy span "[PHONE_NUMBER]"
drag, startPoint x: 126, startPoint y: 181, endPoint x: 126, endPoint y: 178, distance: 2.9
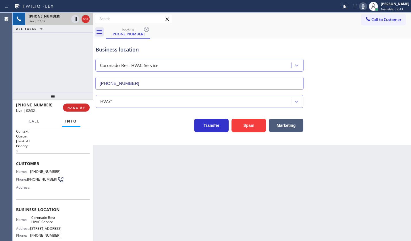
click at [126, 181] on div "Back to Dashboard Change Sender ID Customers Technicians Select a contact Outbo…" at bounding box center [252, 127] width 318 height 228
click at [362, 6] on icon at bounding box center [363, 6] width 7 height 7
click at [73, 18] on icon at bounding box center [75, 19] width 7 height 7
drag, startPoint x: 40, startPoint y: 82, endPoint x: 45, endPoint y: 68, distance: 15.4
click at [45, 70] on div "[PHONE_NUMBER] Live | 02:47 ALL TASKS ALL TASKS ACTIVE TASKS TASKS IN WRAP UP" at bounding box center [53, 53] width 80 height 80
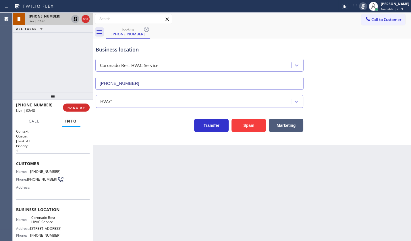
click at [74, 17] on icon at bounding box center [75, 19] width 4 height 4
click at [362, 6] on icon at bounding box center [363, 6] width 7 height 7
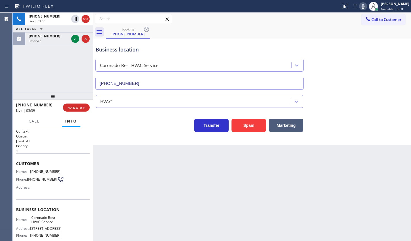
drag, startPoint x: 28, startPoint y: 70, endPoint x: 33, endPoint y: 61, distance: 10.0
click at [28, 70] on div "[PHONE_NUMBER] Live | 03:39 ALL TASKS ALL TASKS ACTIVE TASKS TASKS IN WRAP UP […" at bounding box center [53, 53] width 80 height 80
click at [78, 38] on icon at bounding box center [75, 38] width 7 height 7
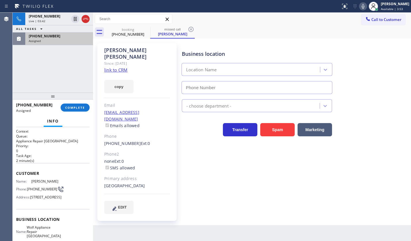
type input "[PHONE_NUMBER]"
click at [363, 5] on icon at bounding box center [363, 6] width 7 height 7
click at [74, 40] on div "Assigned" at bounding box center [59, 41] width 61 height 4
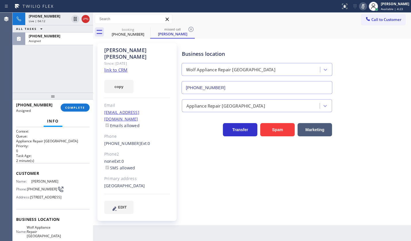
click at [112, 67] on link "link to CRM" at bounding box center [115, 70] width 23 height 6
click at [36, 41] on span "Assigned" at bounding box center [35, 41] width 12 height 4
click at [49, 40] on div "Assigned" at bounding box center [59, 41] width 61 height 4
click at [74, 109] on button "COMPLETE" at bounding box center [75, 107] width 29 height 8
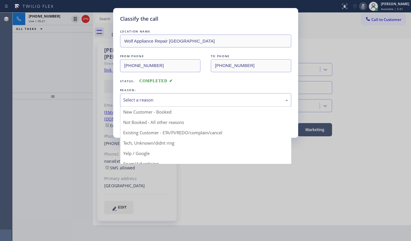
click at [144, 99] on div "Select a reason" at bounding box center [205, 100] width 165 height 7
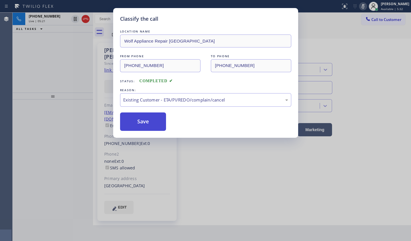
drag, startPoint x: 138, startPoint y: 134, endPoint x: 138, endPoint y: 124, distance: 10.6
click at [138, 124] on button "Save" at bounding box center [143, 121] width 46 height 18
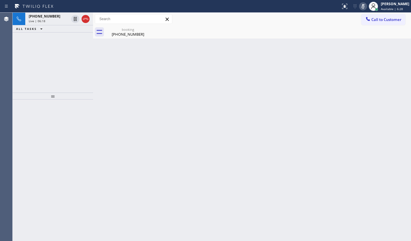
drag, startPoint x: 40, startPoint y: 55, endPoint x: 49, endPoint y: 49, distance: 11.3
click at [41, 54] on div "[PHONE_NUMBER] Live | 06:18 ALL TASKS ALL TASKS ACTIVE TASKS TASKS IN WRAP UP" at bounding box center [53, 53] width 80 height 80
click at [362, 7] on icon at bounding box center [363, 6] width 7 height 7
drag, startPoint x: 40, startPoint y: 70, endPoint x: 50, endPoint y: 76, distance: 11.7
click at [40, 70] on div "[PHONE_NUMBER] Live | 07:32 ALL TASKS ALL TASKS ACTIVE TASKS TASKS IN WRAP UP […" at bounding box center [53, 53] width 80 height 80
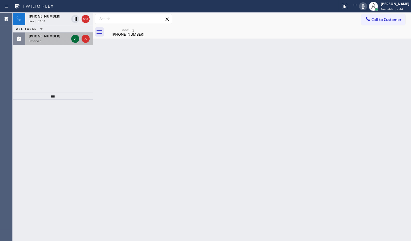
click at [76, 38] on icon at bounding box center [75, 38] width 7 height 7
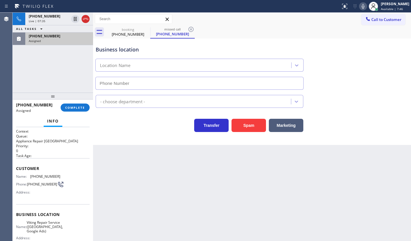
type input "[PHONE_NUMBER]"
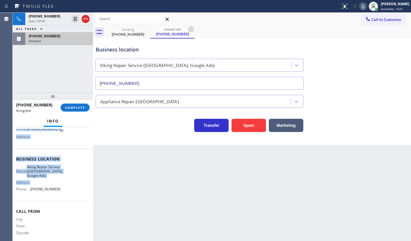
scroll to position [61, 0]
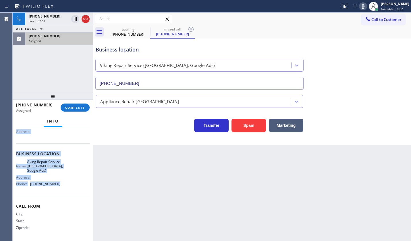
drag, startPoint x: 16, startPoint y: 165, endPoint x: 59, endPoint y: 188, distance: 49.4
click at [59, 188] on div "Context Queue: Appliance Repair High End Priority: 0 Task Age: Customer Name: […" at bounding box center [53, 153] width 74 height 171
copy div "Customer Name: [PHONE_NUMBER] Phone: [PHONE_NUMBER] Address: Business location …"
click at [76, 108] on span "COMPLETE" at bounding box center [75, 107] width 20 height 4
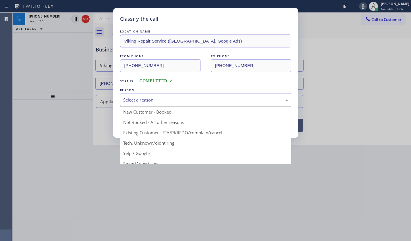
click at [146, 101] on div "Select a reason" at bounding box center [205, 100] width 165 height 7
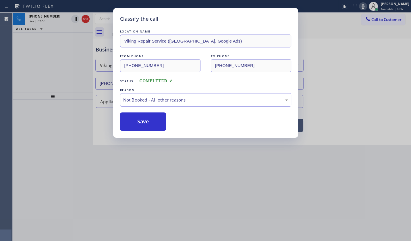
click at [140, 121] on button "Save" at bounding box center [143, 121] width 46 height 18
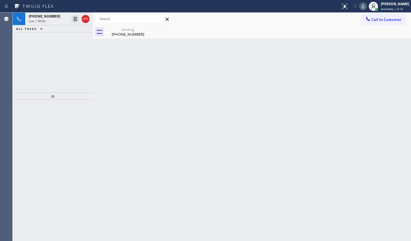
drag, startPoint x: 42, startPoint y: 46, endPoint x: 38, endPoint y: 7, distance: 39.6
click at [42, 29] on div "[PHONE_NUMBER] Live | 08:04 ALL TASKS ALL TASKS ACTIVE TASKS TASKS IN WRAP UP" at bounding box center [53, 53] width 80 height 80
click at [37, 18] on span "[PHONE_NUMBER]" at bounding box center [45, 16] width 32 height 5
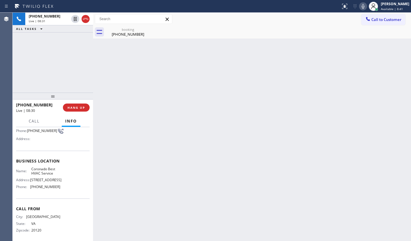
scroll to position [52, 0]
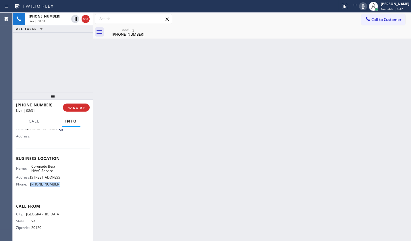
drag, startPoint x: 30, startPoint y: 184, endPoint x: 66, endPoint y: 185, distance: 35.9
click at [66, 185] on div "Name: Coronado Best HVAC Service Address: [STREET_ADDRESS] Phone: [PHONE_NUMBER]" at bounding box center [53, 176] width 74 height 25
copy span "[PHONE_NUMBER]"
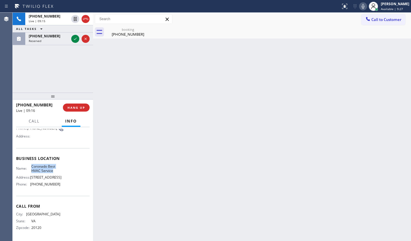
drag, startPoint x: 31, startPoint y: 164, endPoint x: 63, endPoint y: 170, distance: 32.2
click at [63, 170] on div "Name: Coronado Best HVAC Service Address: [STREET_ADDRESS] Phone: [PHONE_NUMBER]" at bounding box center [53, 176] width 74 height 25
copy span "Coronado Best HVAC Service"
click at [77, 37] on icon at bounding box center [75, 38] width 7 height 7
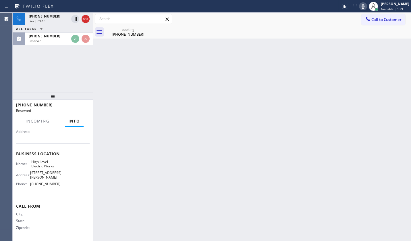
scroll to position [57, 0]
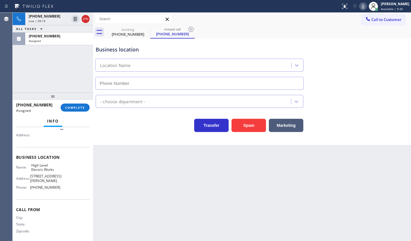
type input "[PHONE_NUMBER]"
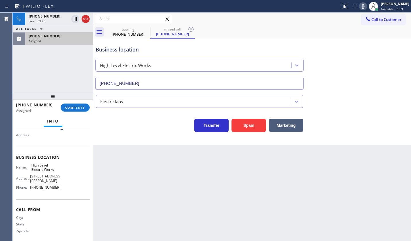
click at [48, 38] on span "[PHONE_NUMBER]" at bounding box center [45, 36] width 32 height 5
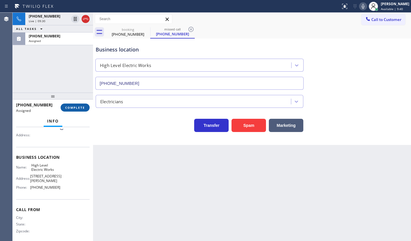
click at [75, 108] on span "COMPLETE" at bounding box center [75, 107] width 20 height 4
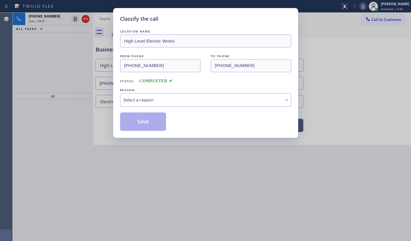
click at [130, 97] on div "Select a reason" at bounding box center [205, 100] width 165 height 7
click at [139, 116] on button "Save" at bounding box center [143, 121] width 46 height 18
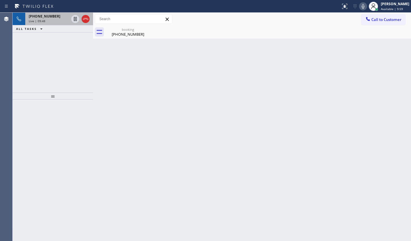
click at [44, 16] on span "[PHONE_NUMBER]" at bounding box center [45, 16] width 32 height 5
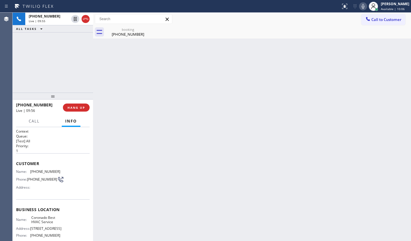
click at [83, 115] on div "Call Info" at bounding box center [53, 120] width 74 height 11
click at [279, 111] on div "Back to Dashboard Change Sender ID Customers Technicians Select a contact Outbo…" at bounding box center [252, 127] width 318 height 228
drag, startPoint x: 17, startPoint y: 67, endPoint x: 24, endPoint y: 61, distance: 8.8
click at [19, 66] on div "[PHONE_NUMBER] Live | 10:51 ALL TASKS ALL TASKS ACTIVE TASKS TASKS IN WRAP UP […" at bounding box center [53, 53] width 80 height 80
click at [75, 39] on icon at bounding box center [75, 39] width 3 height 2
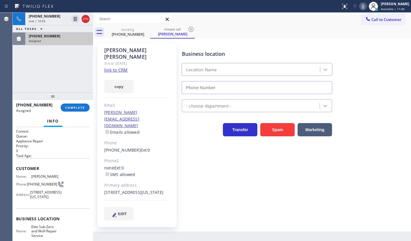
type input "[PHONE_NUMBER]"
click at [41, 59] on div "[PHONE_NUMBER] Live | 11:16 ALL TASKS ALL TASKS ACTIVE TASKS TASKS IN WRAP UP […" at bounding box center [53, 53] width 80 height 80
click at [58, 35] on div "[PHONE_NUMBER]" at bounding box center [59, 36] width 61 height 5
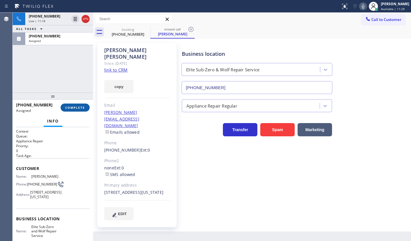
click at [80, 106] on span "COMPLETE" at bounding box center [75, 107] width 20 height 4
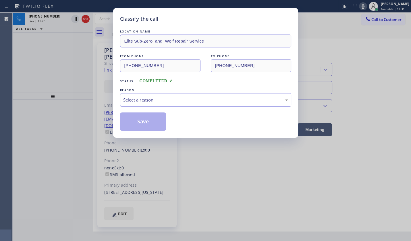
click at [143, 98] on div "Select a reason" at bounding box center [205, 100] width 165 height 7
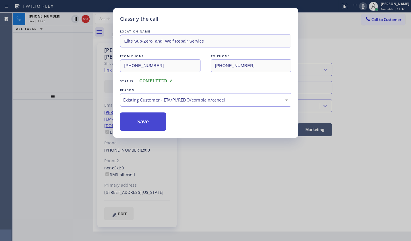
drag, startPoint x: 136, startPoint y: 132, endPoint x: 136, endPoint y: 126, distance: 5.8
click at [136, 126] on button "Save" at bounding box center [143, 121] width 46 height 18
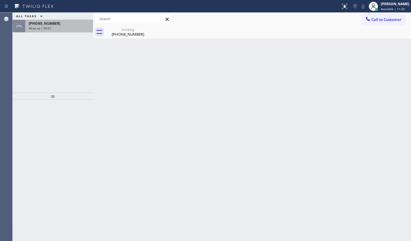
click at [50, 22] on span "[PHONE_NUMBER]" at bounding box center [45, 23] width 32 height 5
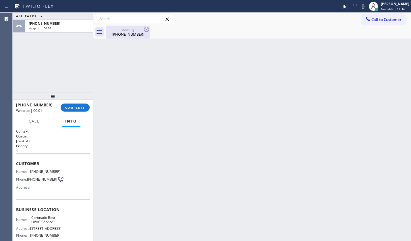
click at [118, 26] on div "booking [PHONE_NUMBER]" at bounding box center [127, 32] width 43 height 13
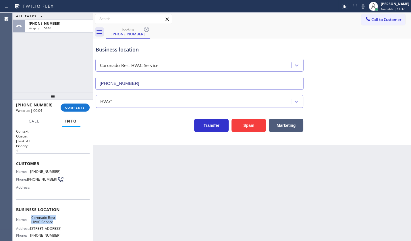
drag, startPoint x: 27, startPoint y: 218, endPoint x: 53, endPoint y: 222, distance: 26.4
click at [53, 222] on div "Name: Coronado Best HVAC Service" at bounding box center [38, 219] width 44 height 9
copy div "Coronado Best HVAC Service"
click at [69, 106] on span "COMPLETE" at bounding box center [75, 107] width 20 height 4
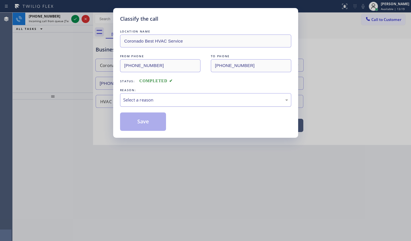
click at [127, 100] on div "Select a reason" at bounding box center [205, 100] width 165 height 7
click at [129, 115] on button "Save" at bounding box center [143, 121] width 46 height 18
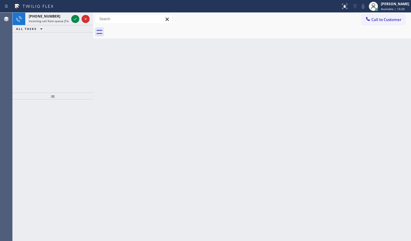
click at [75, 20] on icon at bounding box center [75, 19] width 7 height 7
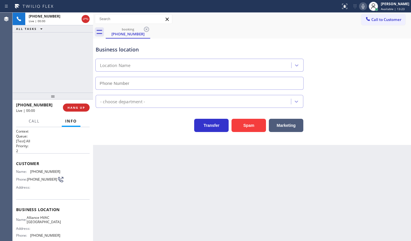
type input "[PHONE_NUMBER]"
click at [242, 124] on button "Spam" at bounding box center [249, 125] width 34 height 13
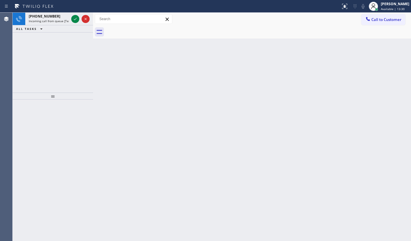
click at [45, 55] on div "[PHONE_NUMBER] Incoming call from queue [Test] All ALL TASKS ALL TASKS ACTIVE T…" at bounding box center [53, 53] width 80 height 80
click at [73, 19] on icon at bounding box center [75, 19] width 7 height 7
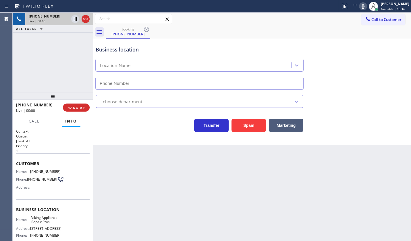
type input "[PHONE_NUMBER]"
click at [22, 52] on div "[PHONE_NUMBER] Live | 00:10 ALL TASKS ALL TASKS ACTIVE TASKS TASKS IN WRAP UP" at bounding box center [53, 53] width 80 height 80
drag, startPoint x: 29, startPoint y: 170, endPoint x: 66, endPoint y: 171, distance: 36.8
click at [66, 171] on div "Name: [PHONE_NUMBER] Phone: [PHONE_NUMBER] Address:" at bounding box center [53, 180] width 74 height 23
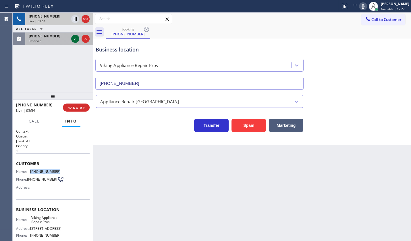
click at [73, 38] on icon at bounding box center [75, 38] width 7 height 7
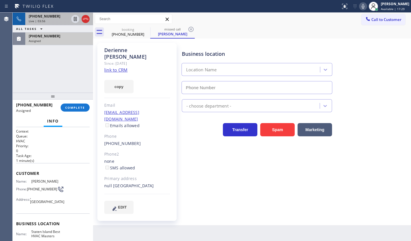
type input "[PHONE_NUMBER]"
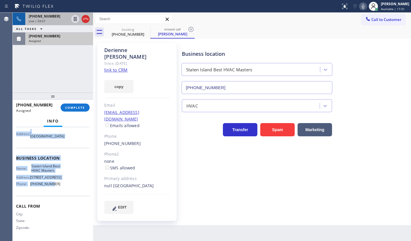
scroll to position [75, 0]
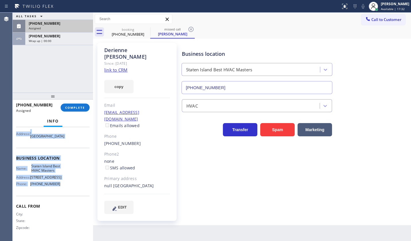
drag, startPoint x: 17, startPoint y: 172, endPoint x: 67, endPoint y: 186, distance: 51.9
click at [67, 186] on div "Context Queue: HVAC Priority: 0 Task Age: [DEMOGRAPHIC_DATA] minute(s) Customer…" at bounding box center [53, 151] width 74 height 176
click at [77, 110] on button "COMPLETE" at bounding box center [75, 107] width 29 height 8
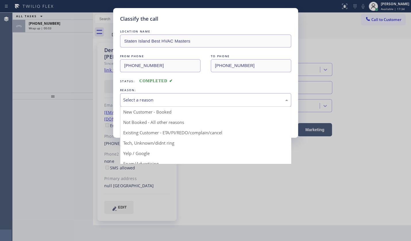
click at [132, 99] on div "Select a reason" at bounding box center [205, 100] width 165 height 7
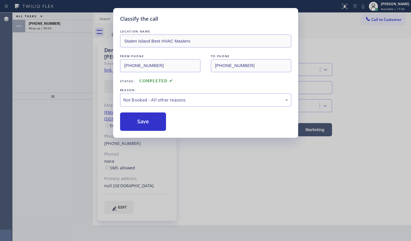
click at [132, 118] on button "Save" at bounding box center [143, 121] width 46 height 18
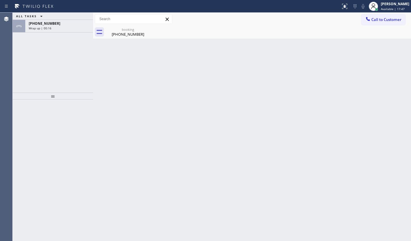
click at [37, 63] on div "ALL TASKS ALL TASKS ACTIVE TASKS TASKS IN WRAP UP [PHONE_NUMBER] Wrap up | 00:16" at bounding box center [53, 53] width 80 height 80
click at [53, 21] on div "[PHONE_NUMBER]" at bounding box center [59, 23] width 61 height 5
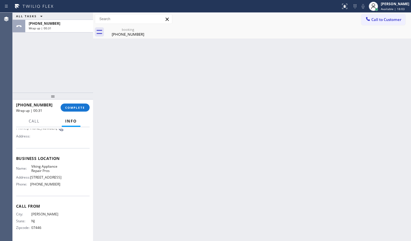
scroll to position [57, 0]
drag, startPoint x: 31, startPoint y: 184, endPoint x: 55, endPoint y: 185, distance: 23.8
click at [55, 185] on span "[PHONE_NUMBER]" at bounding box center [45, 184] width 30 height 4
drag, startPoint x: 33, startPoint y: 162, endPoint x: 57, endPoint y: 166, distance: 24.2
click at [57, 166] on div "Name: Viking Appliance Repair Pros" at bounding box center [38, 168] width 44 height 9
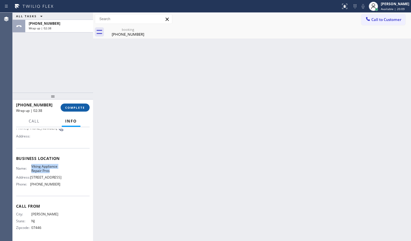
click at [66, 109] on span "COMPLETE" at bounding box center [75, 107] width 20 height 4
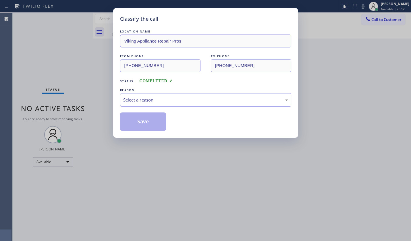
click at [132, 102] on div "Select a reason" at bounding box center [205, 100] width 165 height 7
drag, startPoint x: 135, startPoint y: 118, endPoint x: 57, endPoint y: 142, distance: 82.0
click at [135, 118] on button "Save" at bounding box center [143, 121] width 46 height 18
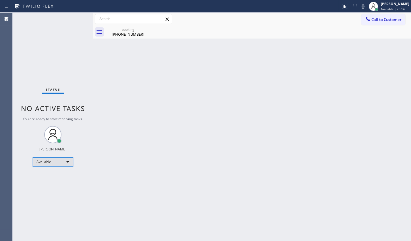
click at [49, 163] on div "Available" at bounding box center [53, 161] width 40 height 9
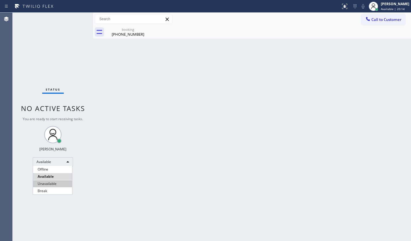
click at [53, 183] on li "Unavailable" at bounding box center [52, 183] width 39 height 7
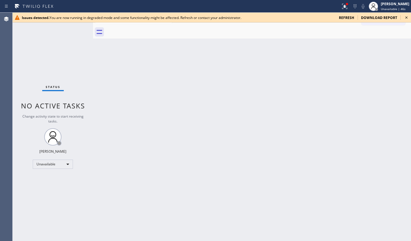
click at [23, 130] on div "Status No active tasks Change activity state to start receiving tasks. JENIZA A…" at bounding box center [53, 127] width 80 height 228
click at [53, 163] on div "Unavailable" at bounding box center [53, 163] width 40 height 9
click at [49, 192] on li "Break" at bounding box center [52, 193] width 39 height 7
click at [37, 56] on div "Status No active tasks Change activity state to start receiving tasks. JENIZA A…" at bounding box center [53, 127] width 80 height 228
drag, startPoint x: 209, startPoint y: 98, endPoint x: 227, endPoint y: 80, distance: 25.2
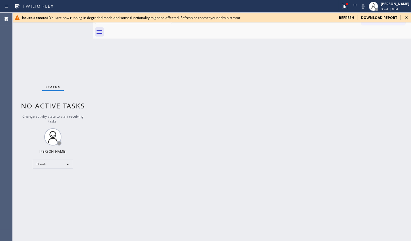
click at [209, 97] on div "Back to Dashboard Change Sender ID Customers Technicians Select a contact Outbo…" at bounding box center [252, 127] width 318 height 228
click at [347, 7] on icon at bounding box center [344, 6] width 5 height 5
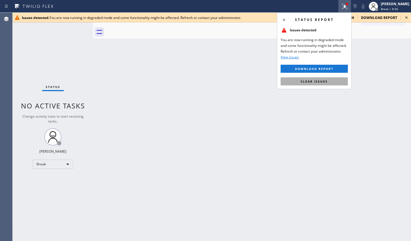
click at [330, 82] on button "Clear issues" at bounding box center [314, 81] width 67 height 8
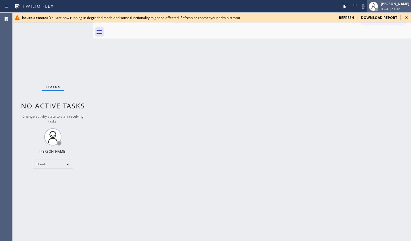
click at [380, 8] on div at bounding box center [373, 6] width 13 height 13
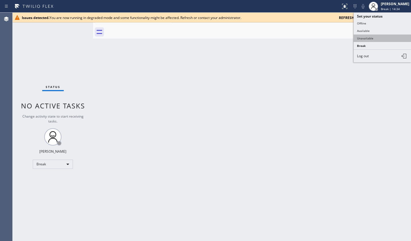
click at [372, 35] on button "Unavailable" at bounding box center [382, 37] width 57 height 7
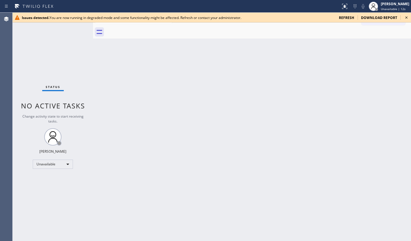
drag, startPoint x: 45, startPoint y: 190, endPoint x: 142, endPoint y: 190, distance: 96.2
click at [45, 190] on div "Status No active tasks Change activity state to start receiving tasks. JENIZA A…" at bounding box center [53, 127] width 80 height 228
click at [173, 108] on div "Back to Dashboard Change Sender ID Customers Technicians Select a contact Outbo…" at bounding box center [252, 127] width 318 height 228
